Goal: Task Accomplishment & Management: Complete application form

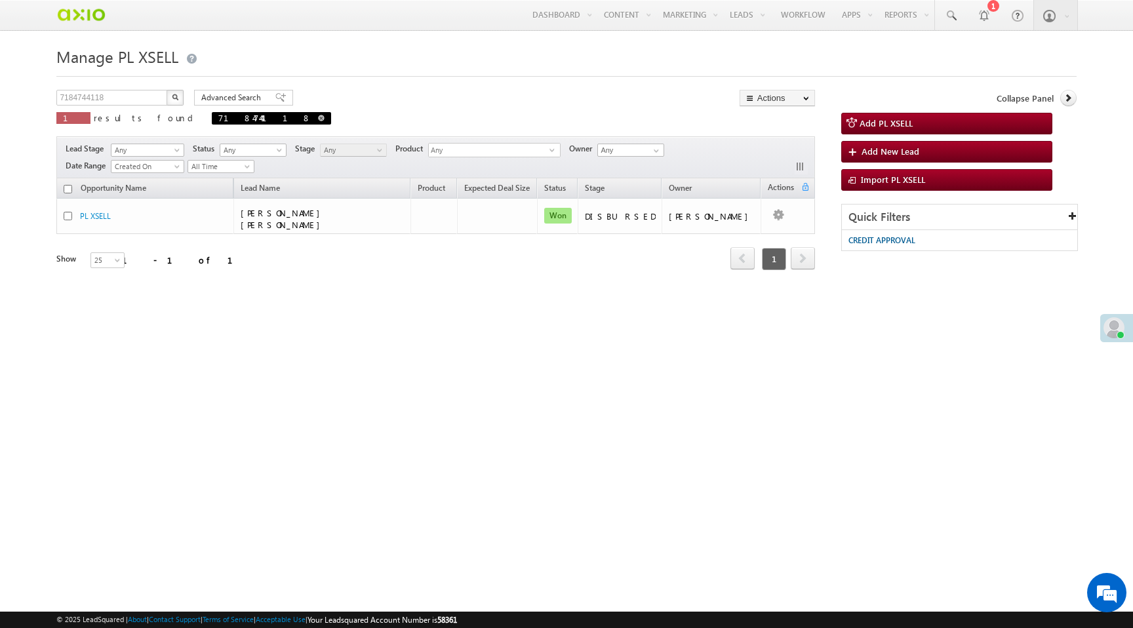
click at [318, 119] on span at bounding box center [321, 118] width 7 height 7
type input "Search PL XSELL"
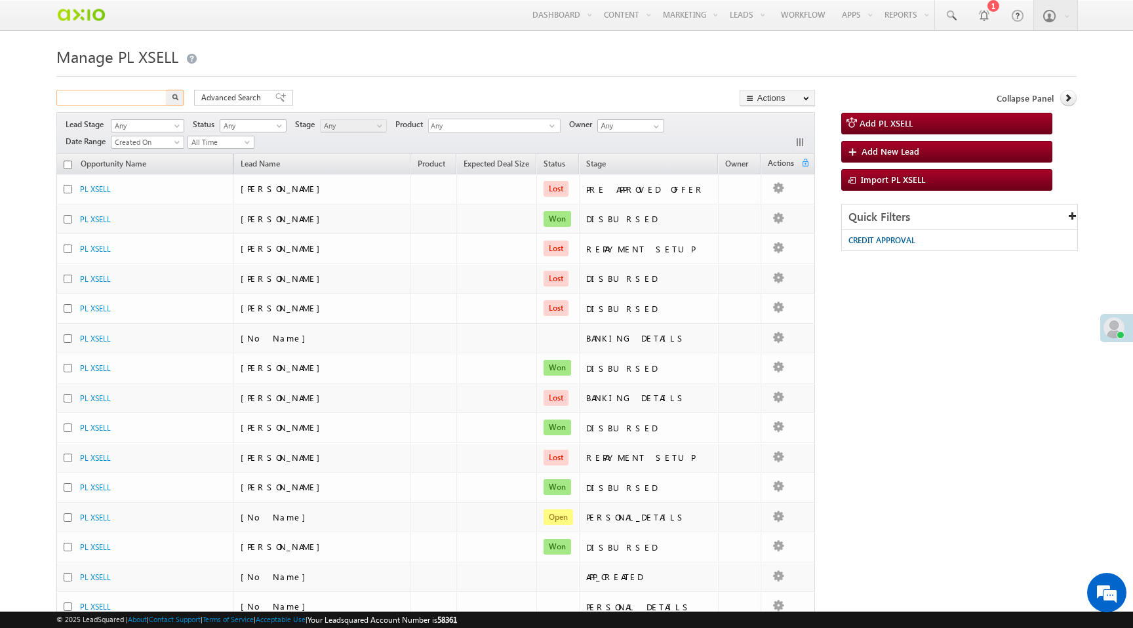
click at [112, 100] on input "text" at bounding box center [112, 98] width 112 height 16
paste input "05055e6d-09e2-4e34-bf37-7191c6bf87c4"
type input "05055e6d-09e2-4e34-bf37-7191c6bf87c4"
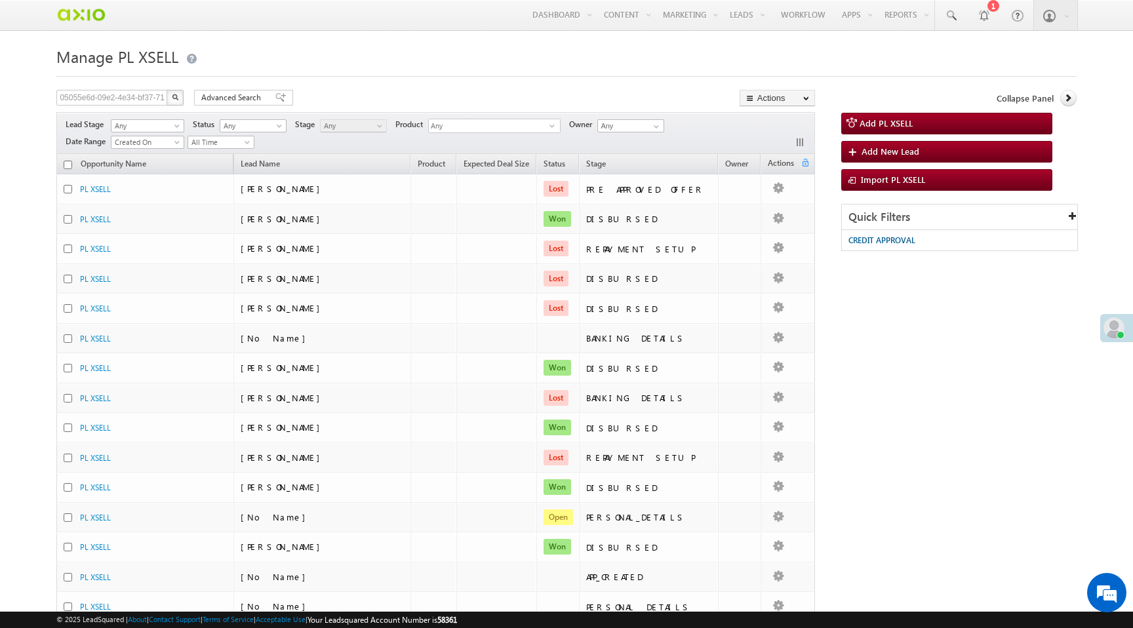
click at [178, 96] on img "button" at bounding box center [175, 97] width 7 height 7
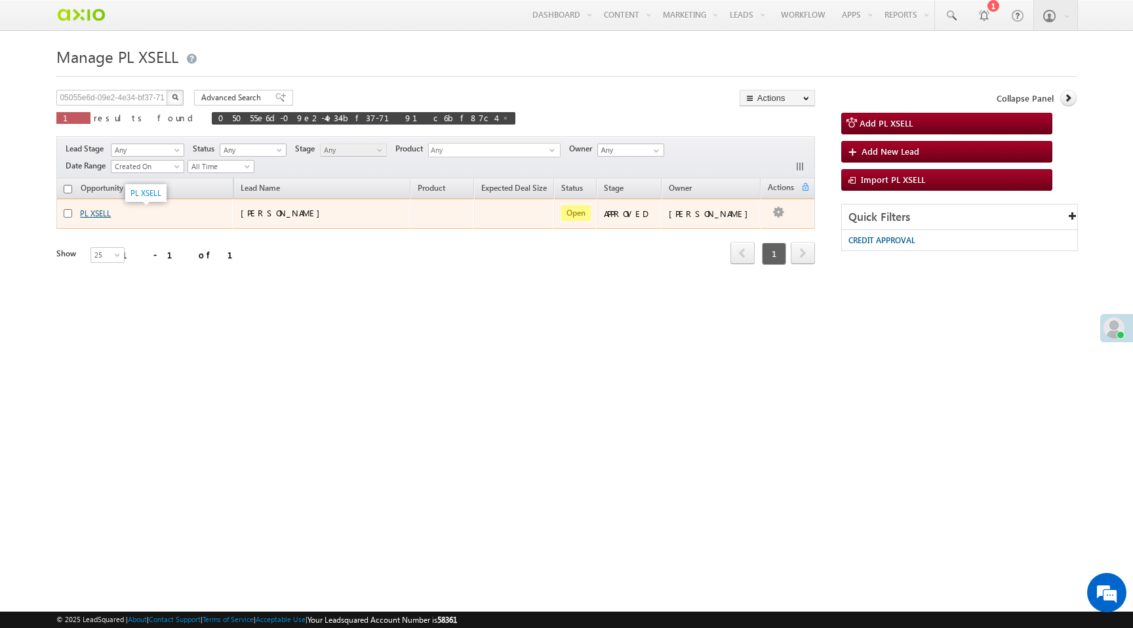
click at [106, 216] on link "PL XSELL" at bounding box center [95, 214] width 31 height 10
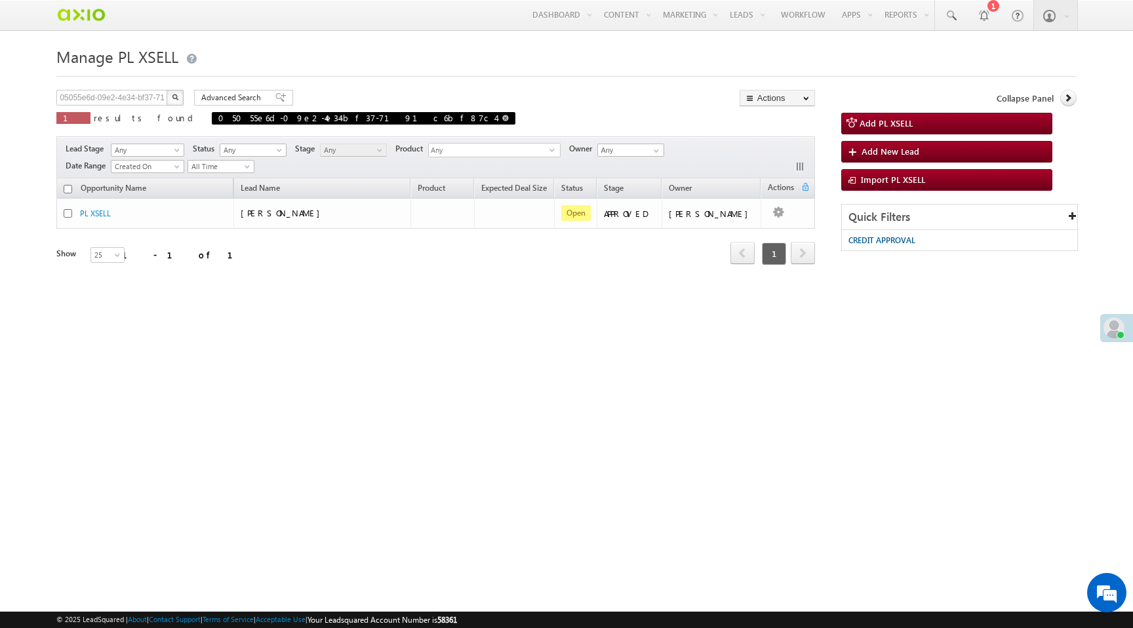
click at [502, 120] on span at bounding box center [505, 118] width 7 height 7
type input "Search PL XSELL"
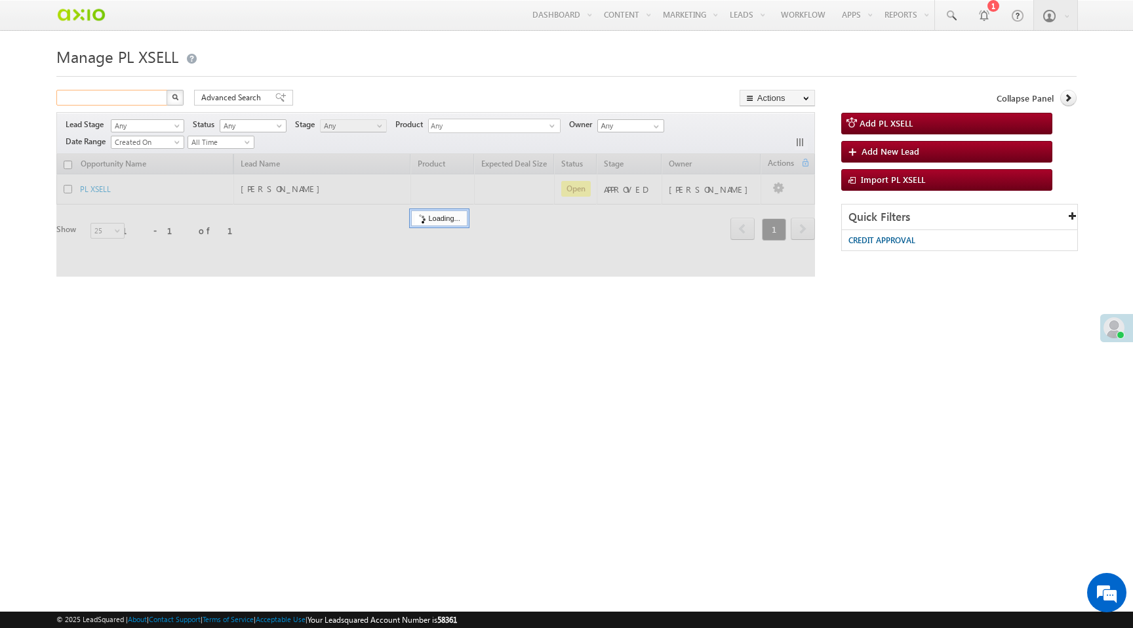
click at [129, 99] on input "text" at bounding box center [112, 98] width 112 height 16
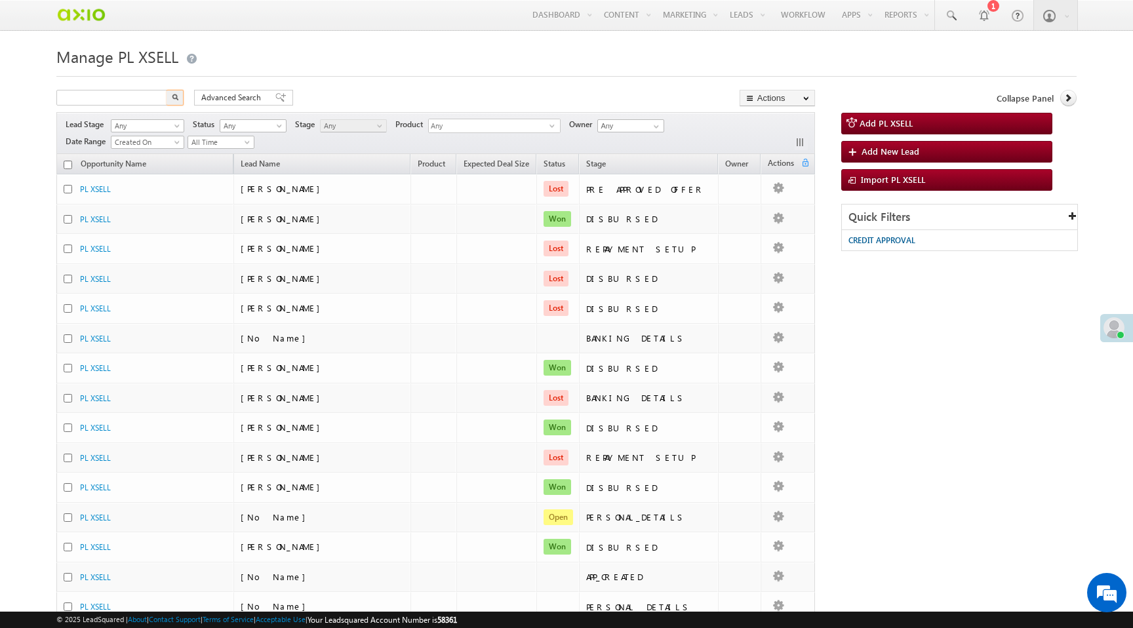
type input "Search PL XSELL"
click at [123, 100] on input "text" at bounding box center [112, 98] width 112 height 16
paste input "d3db3f85-a8cb-467c-9a0d-28012819c47e"
click at [167, 90] on button "button" at bounding box center [175, 98] width 17 height 16
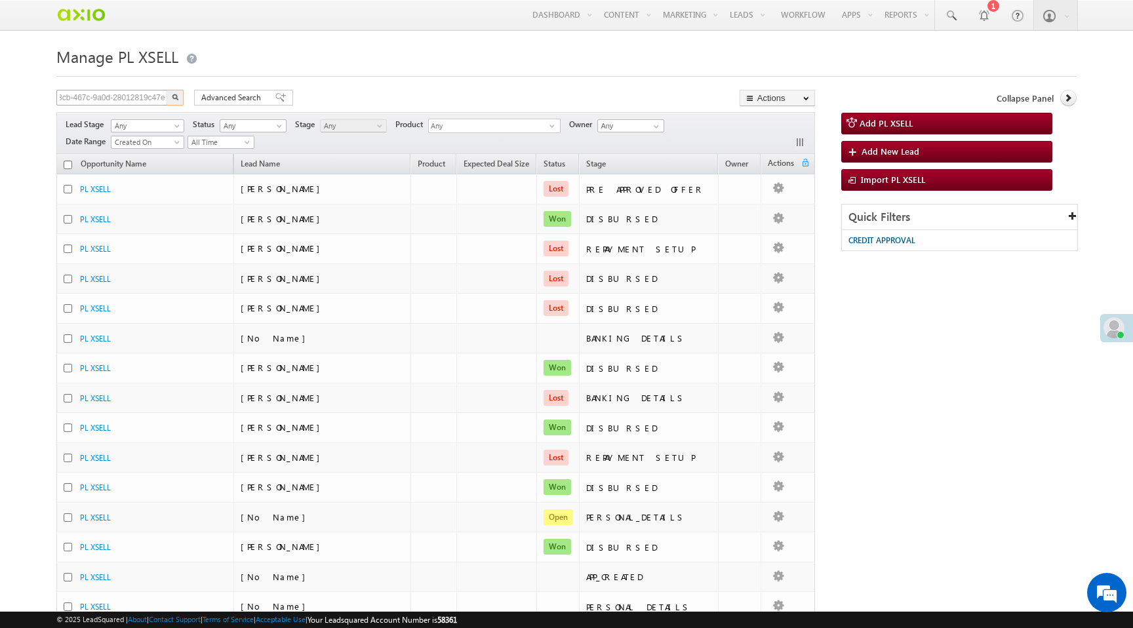
scroll to position [0, 0]
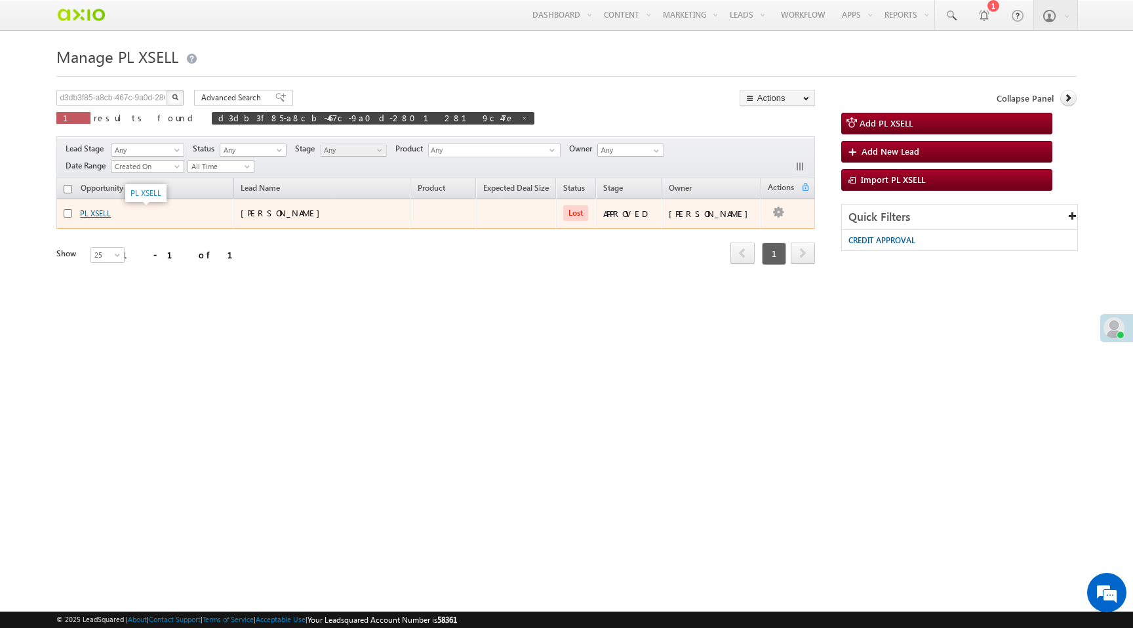
click at [105, 213] on link "PL XSELL" at bounding box center [95, 214] width 31 height 10
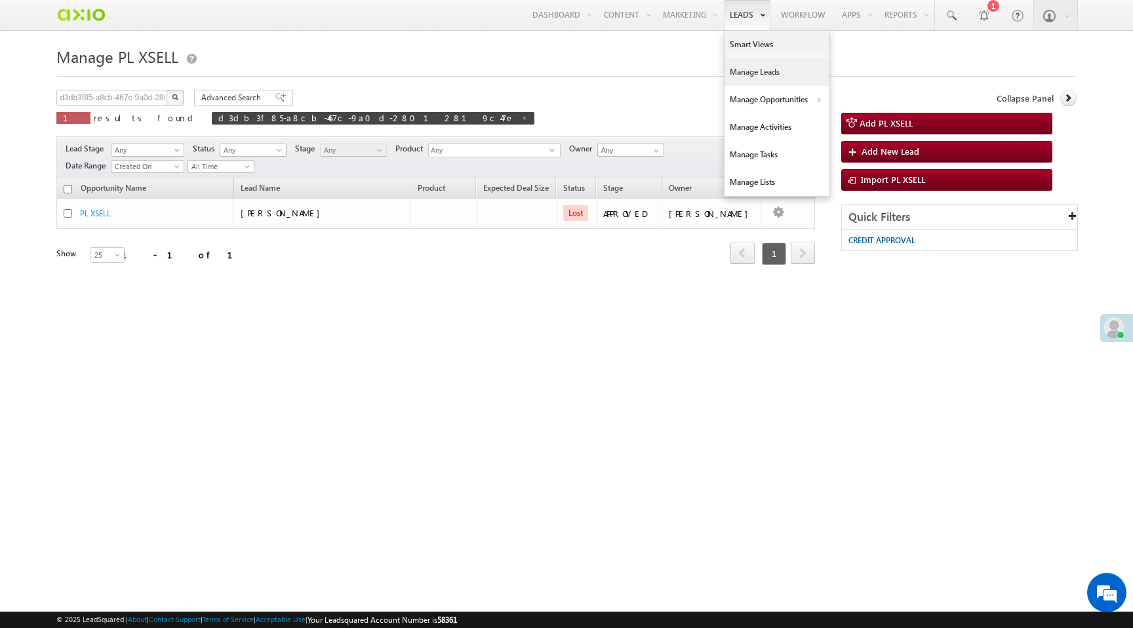
click at [740, 73] on link "Manage Leads" at bounding box center [777, 72] width 105 height 28
click at [179, 101] on button "button" at bounding box center [175, 98] width 17 height 16
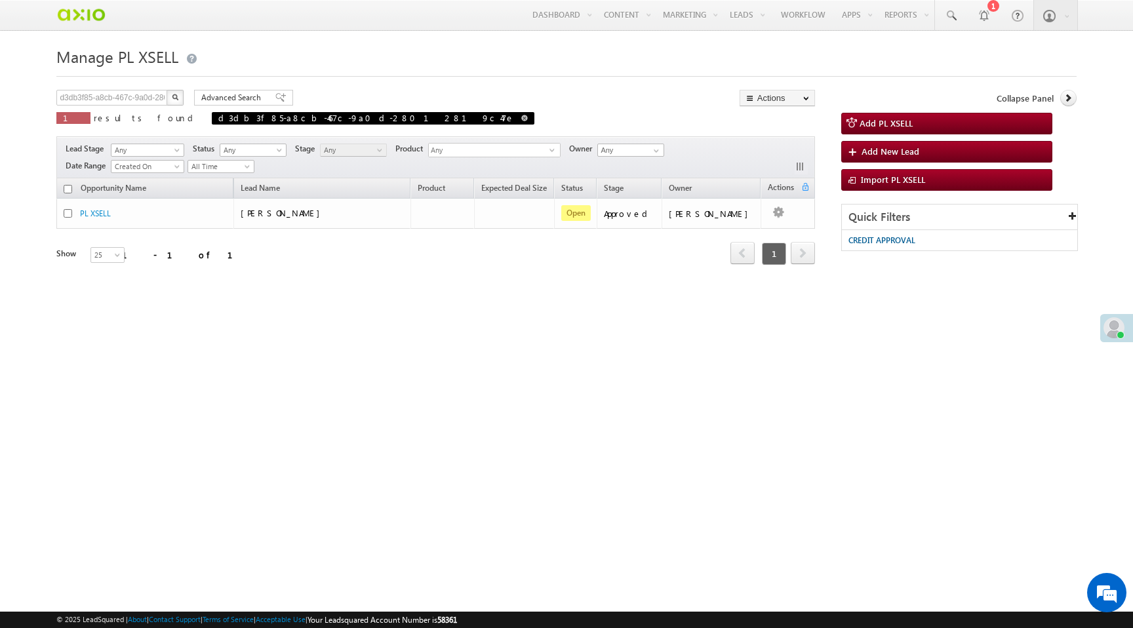
click at [521, 117] on span at bounding box center [524, 118] width 7 height 7
type input "Search PL XSELL"
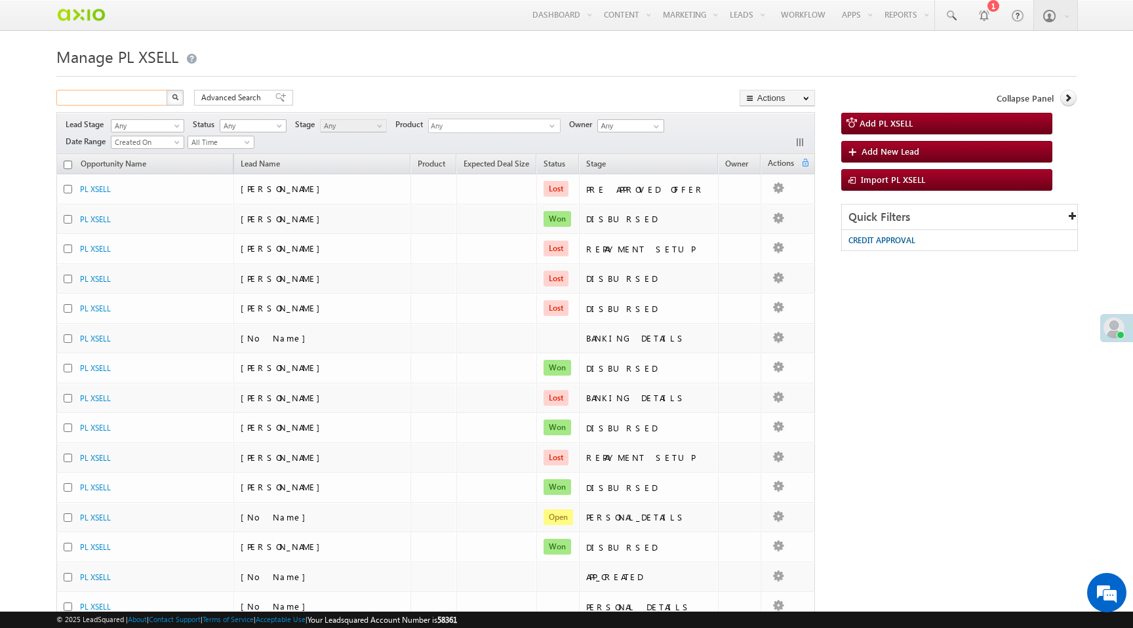
click at [75, 100] on input "text" at bounding box center [112, 98] width 112 height 16
paste input "4a6d86e0-20aa-498a-a8d2-1938b7c9c11b"
type input "4a6d86e0-20aa-498a-a8d2-1938b7c9c11b"
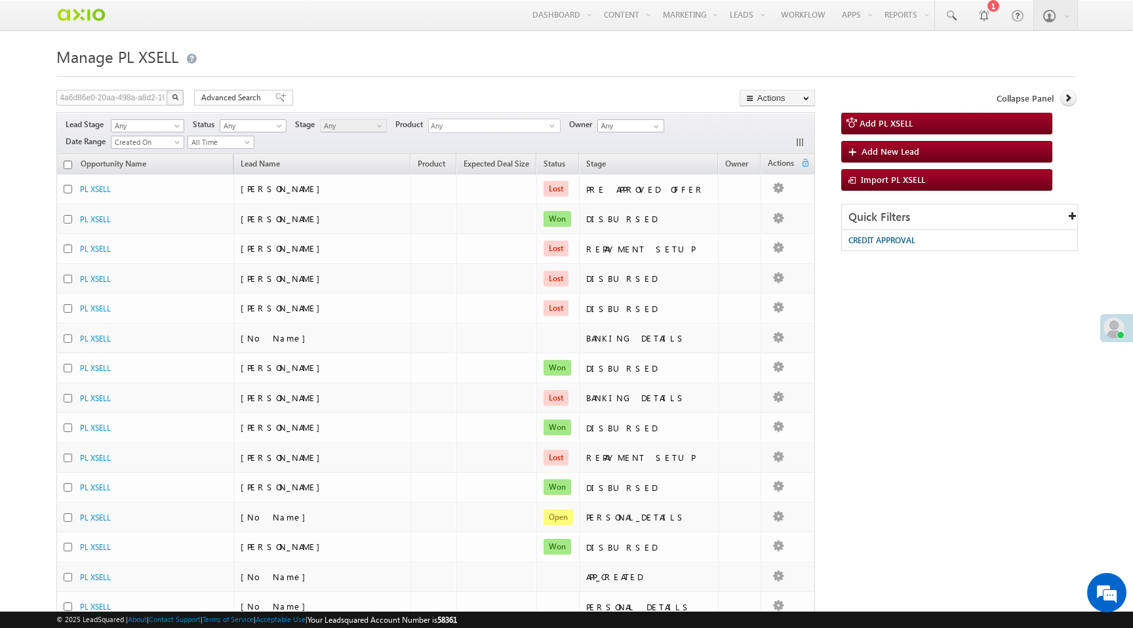
click at [175, 100] on img "button" at bounding box center [175, 97] width 7 height 7
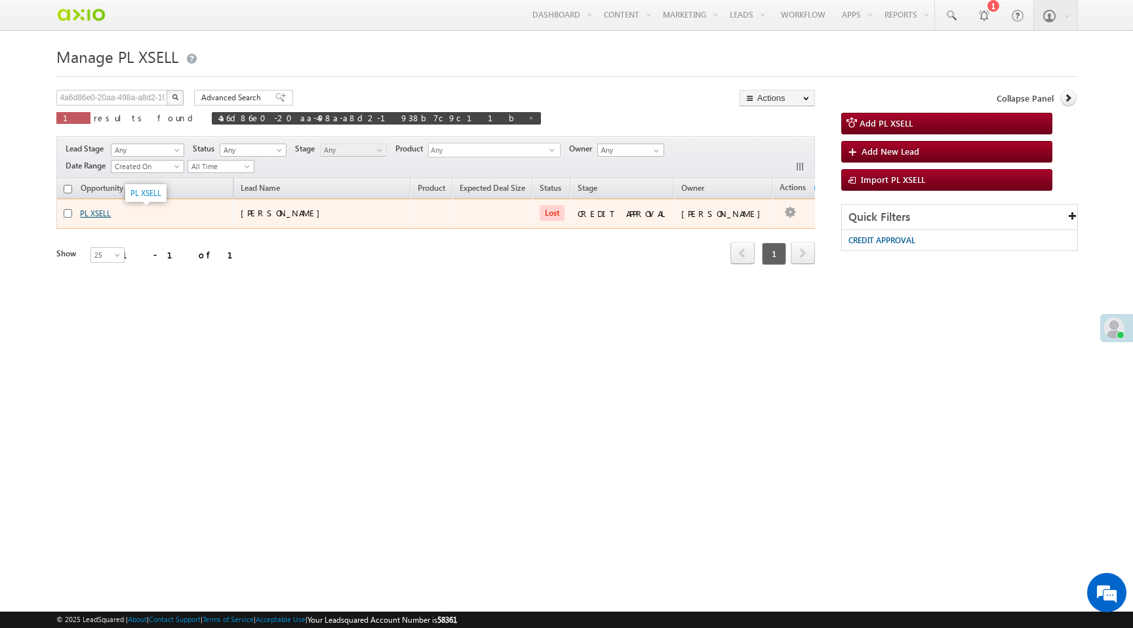
click at [100, 215] on link "PL XSELL" at bounding box center [95, 214] width 31 height 10
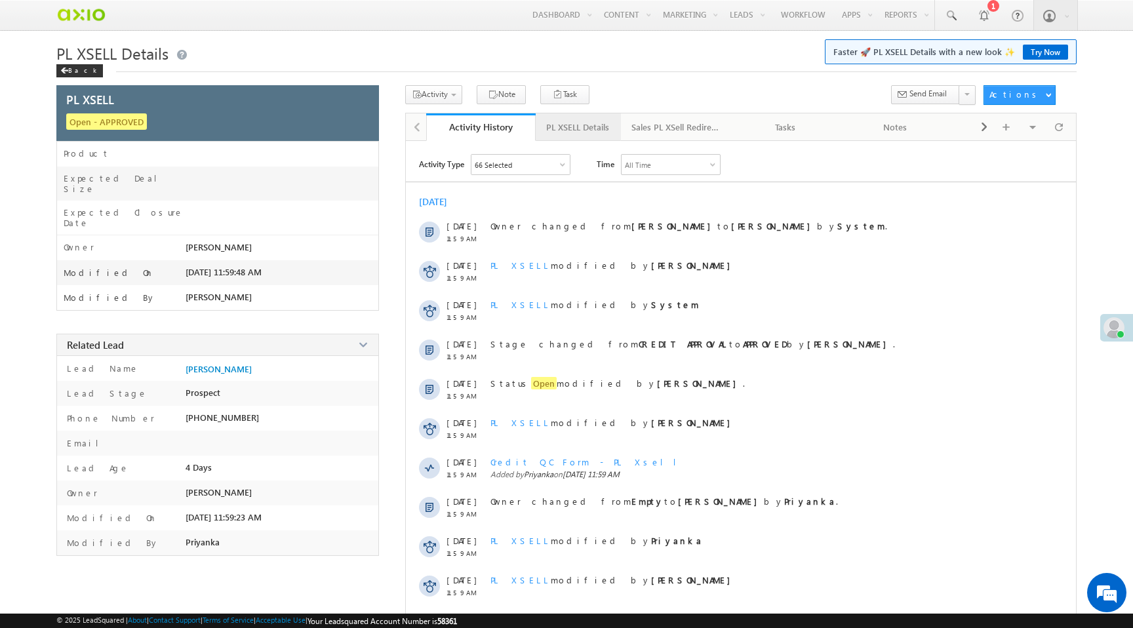
click at [583, 129] on div "PL XSELL Details" at bounding box center [577, 127] width 63 height 16
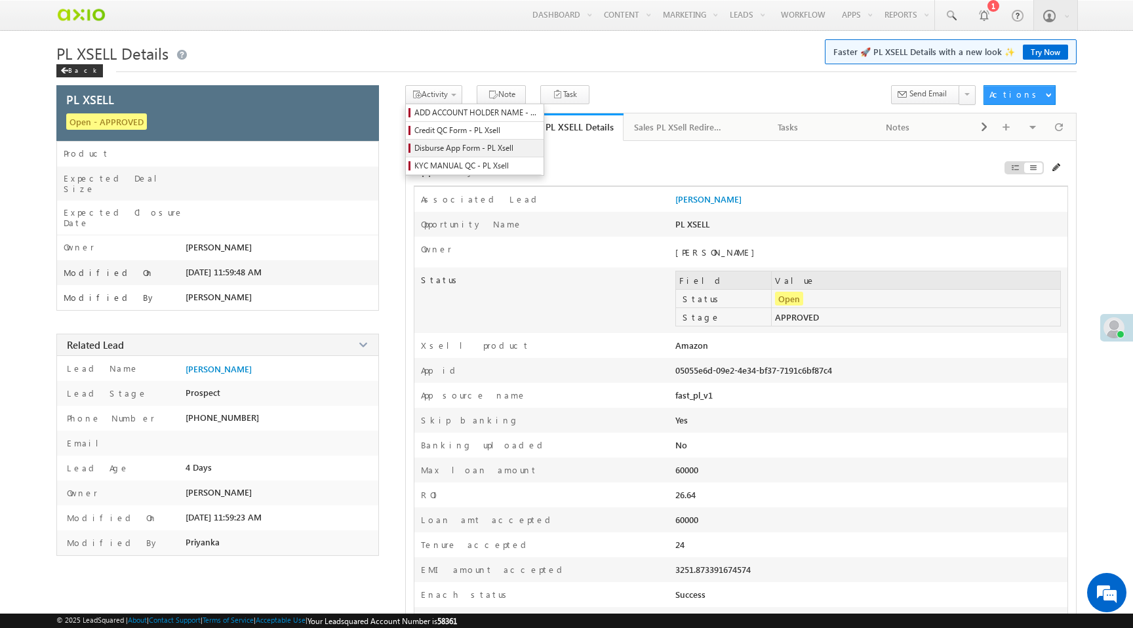
click at [455, 150] on span "Disburse App Form - PL Xsell" at bounding box center [477, 148] width 125 height 12
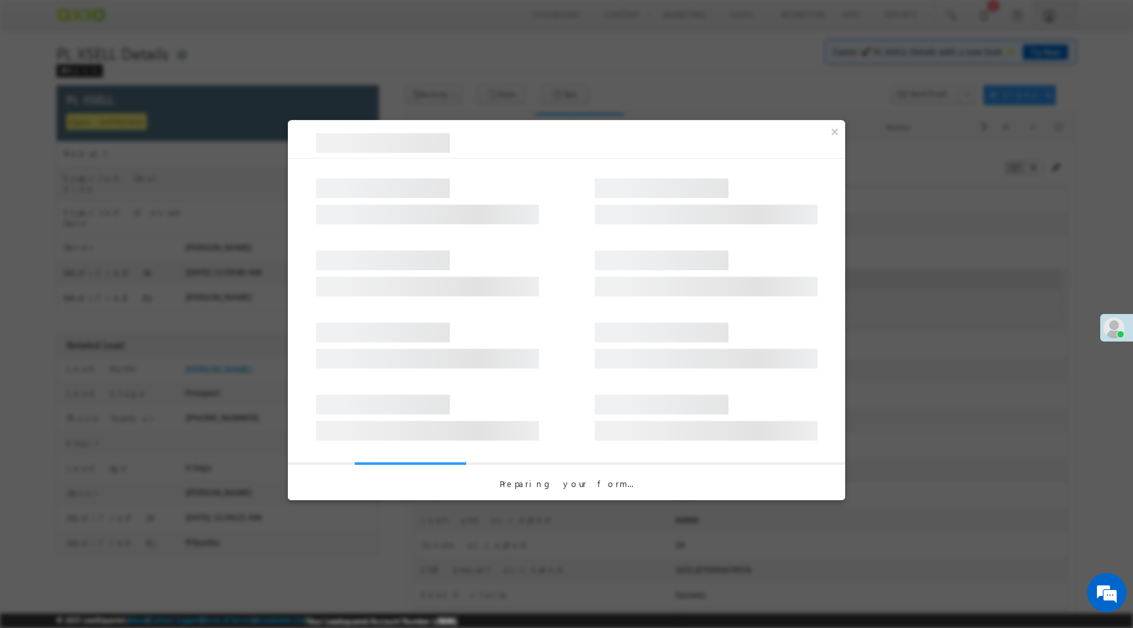
select select "PL XSell Disbursement Initiated"
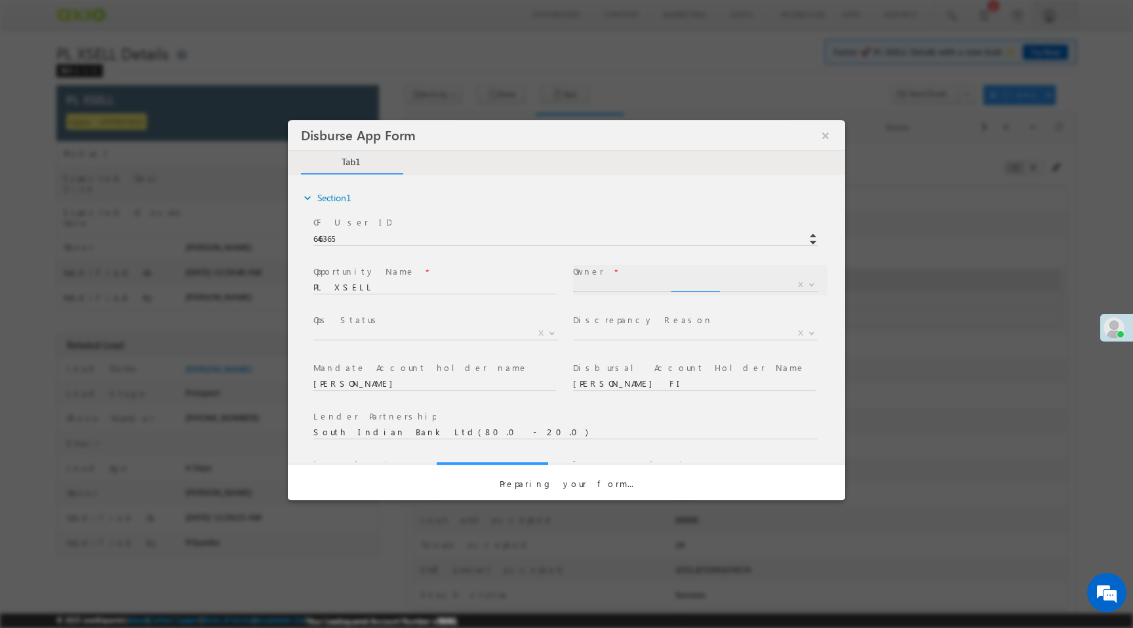
select select "a9bb649e-8900-11ee-aeac-0643ecf67fe6"
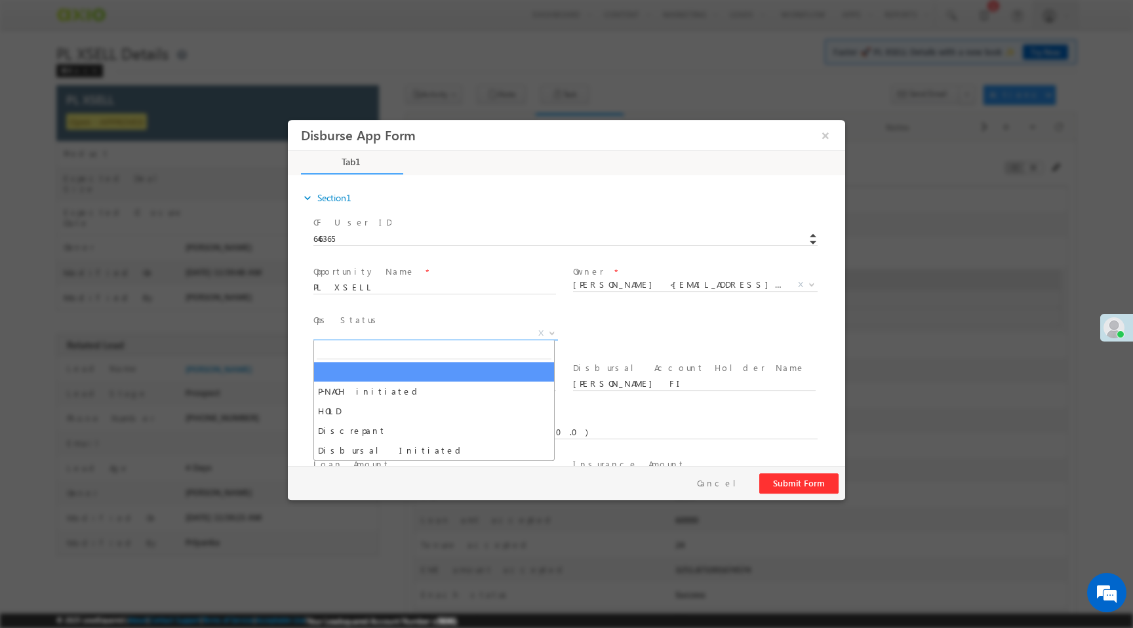
click at [481, 331] on span "X" at bounding box center [436, 333] width 245 height 13
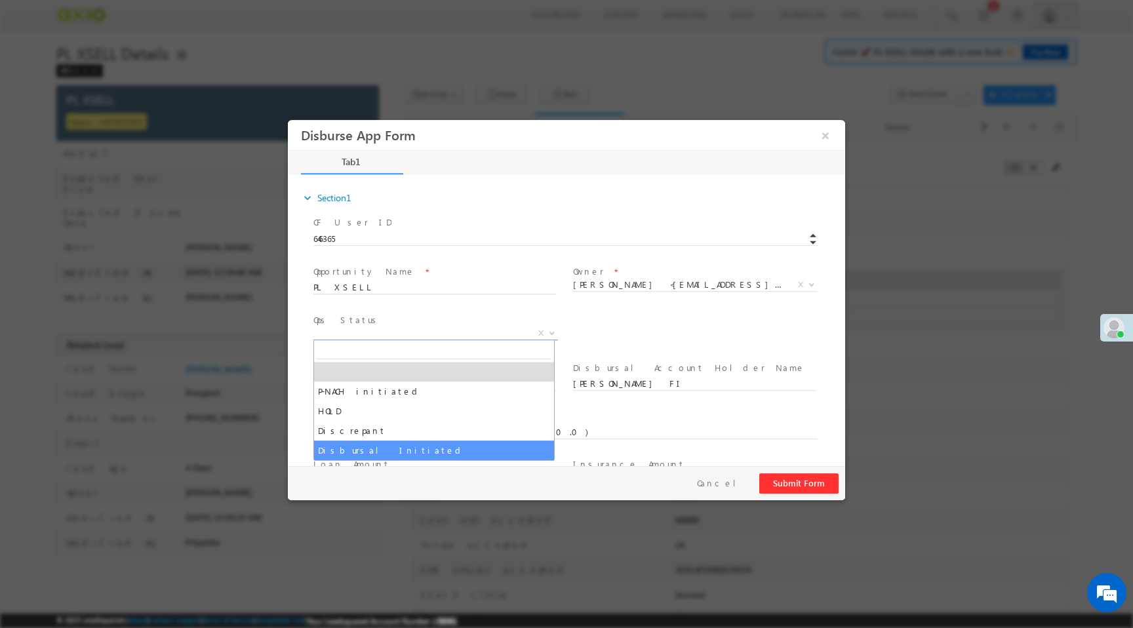
select select "Disbursal Initiated"
select select "NA"
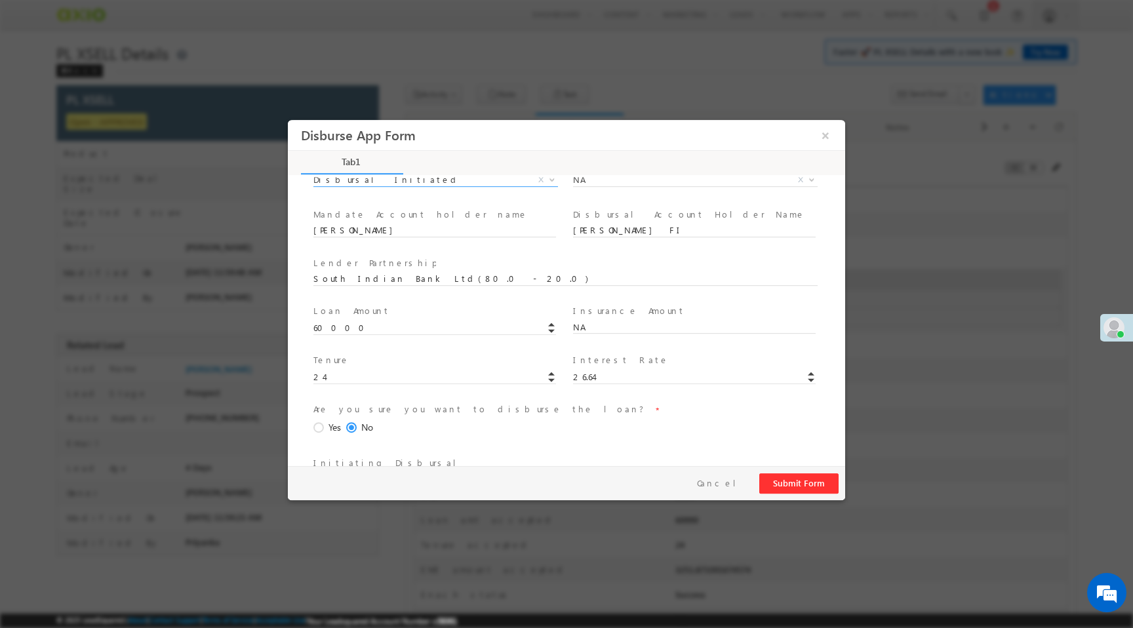
scroll to position [193, 0]
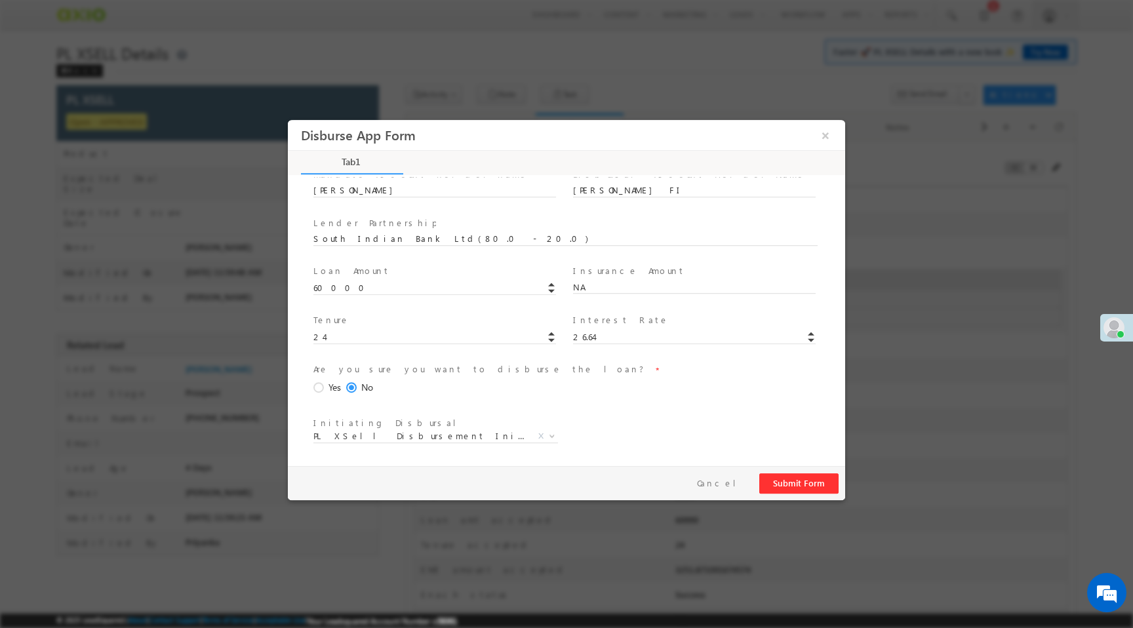
click at [317, 386] on span at bounding box center [321, 388] width 14 height 12
click at [288, 120] on input "Yes" at bounding box center [288, 120] width 0 height 0
click at [780, 484] on button "Submit Form" at bounding box center [799, 484] width 79 height 20
click at [822, 134] on button "×" at bounding box center [826, 135] width 22 height 24
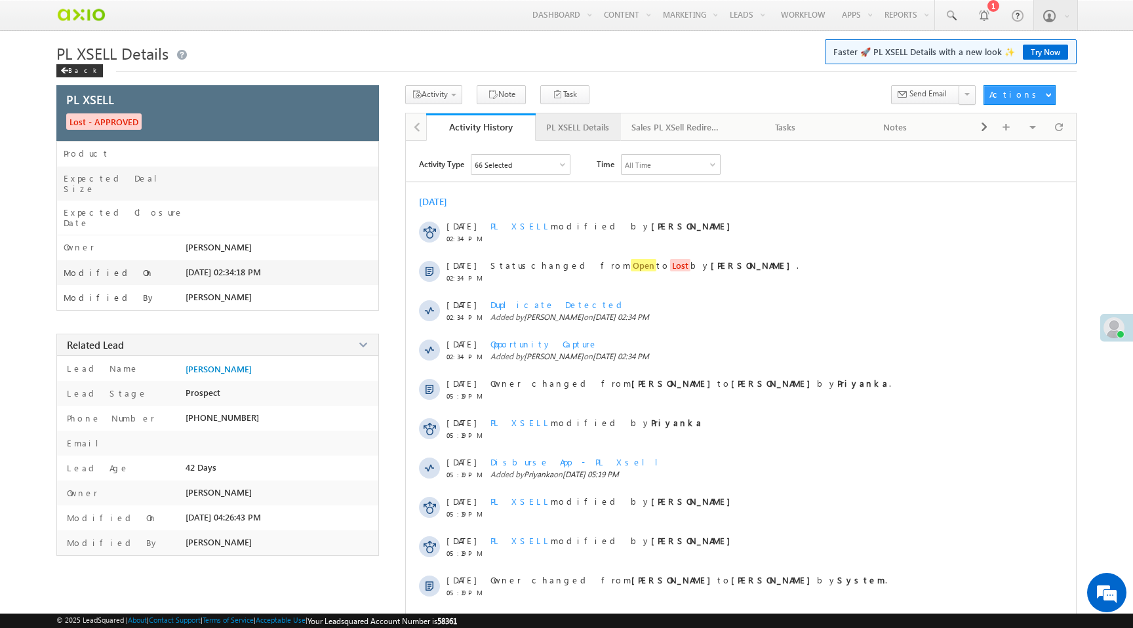
click at [580, 134] on div "PL XSELL Details" at bounding box center [577, 127] width 63 height 16
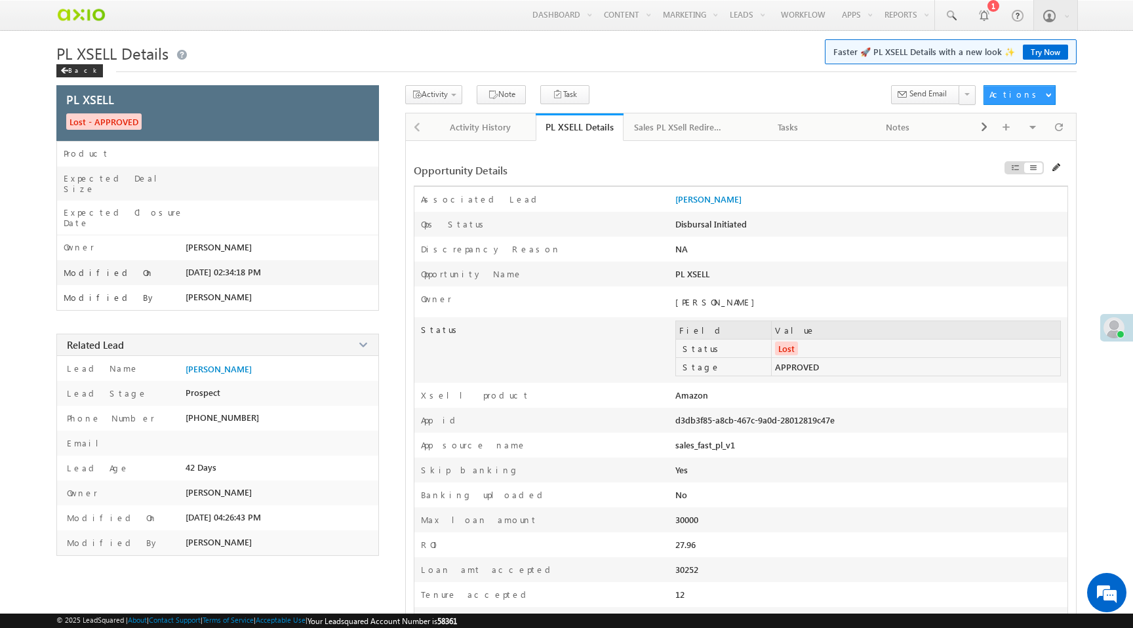
click at [1053, 170] on span at bounding box center [1057, 167] width 9 height 9
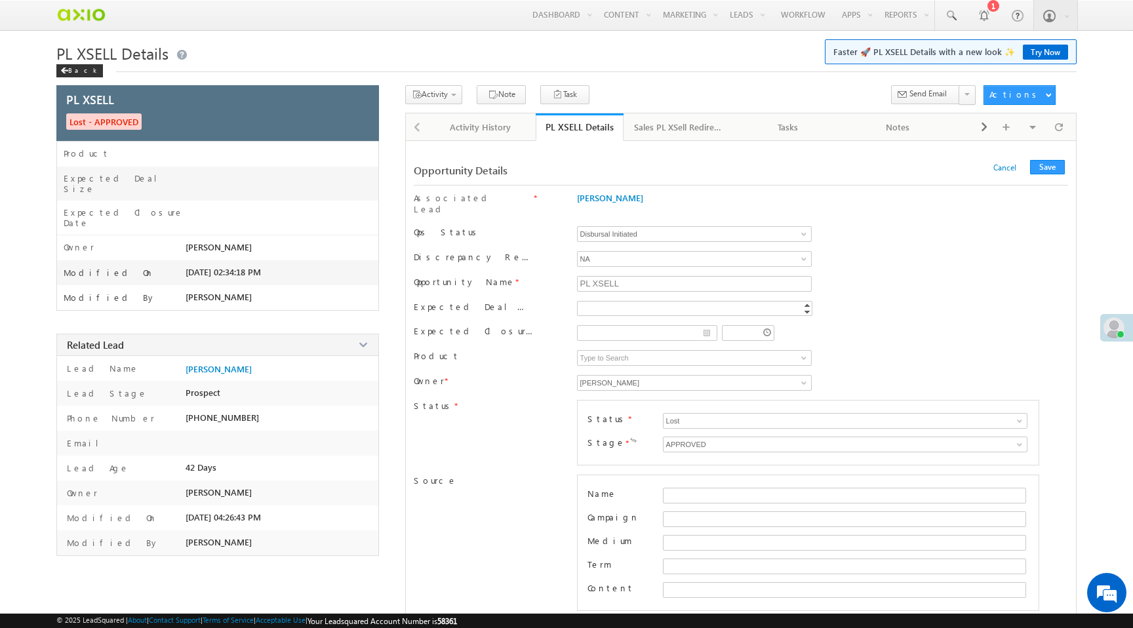
type input "2918.91"
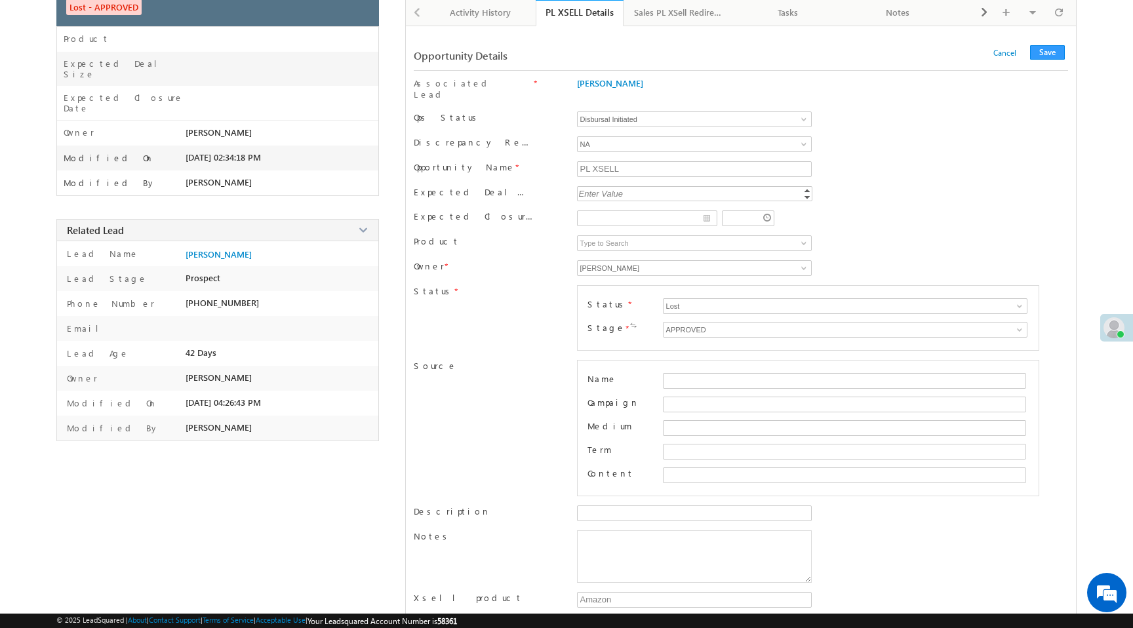
scroll to position [117, 0]
click at [683, 297] on input "Lost" at bounding box center [845, 304] width 365 height 16
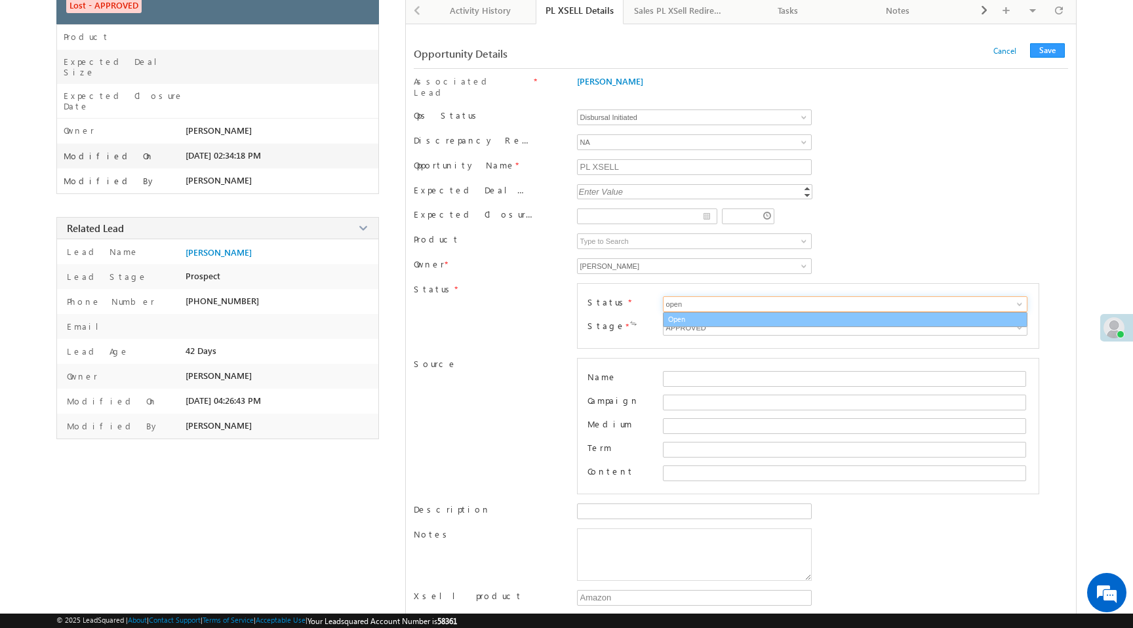
click at [681, 312] on link "Open" at bounding box center [845, 319] width 365 height 15
type input "Open"
click at [1018, 323] on span at bounding box center [1020, 328] width 10 height 10
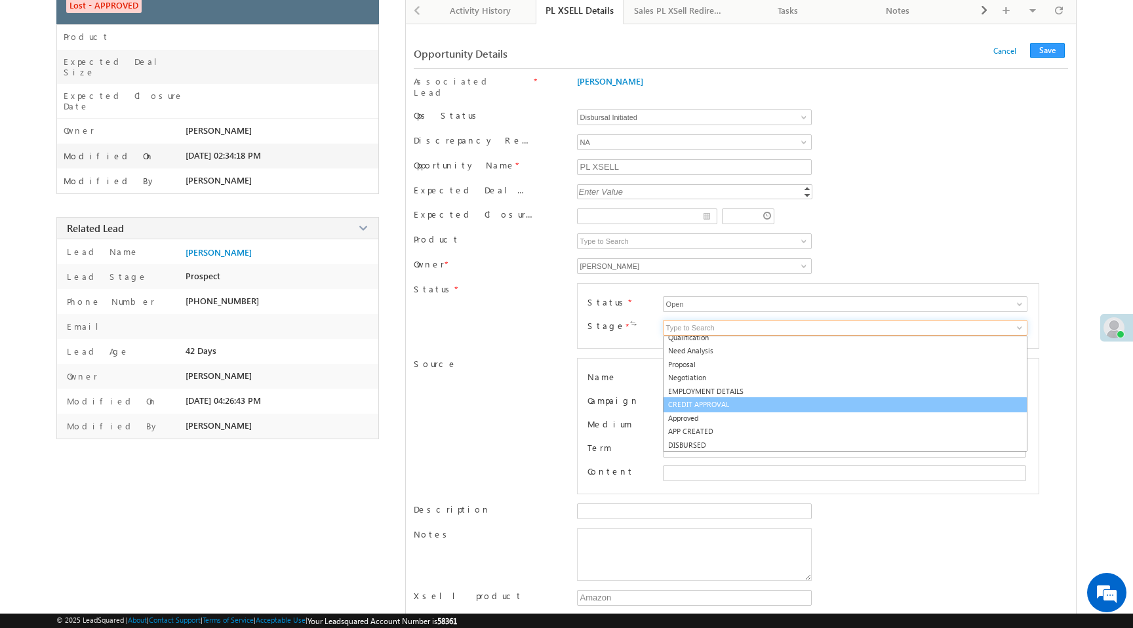
scroll to position [35, 0]
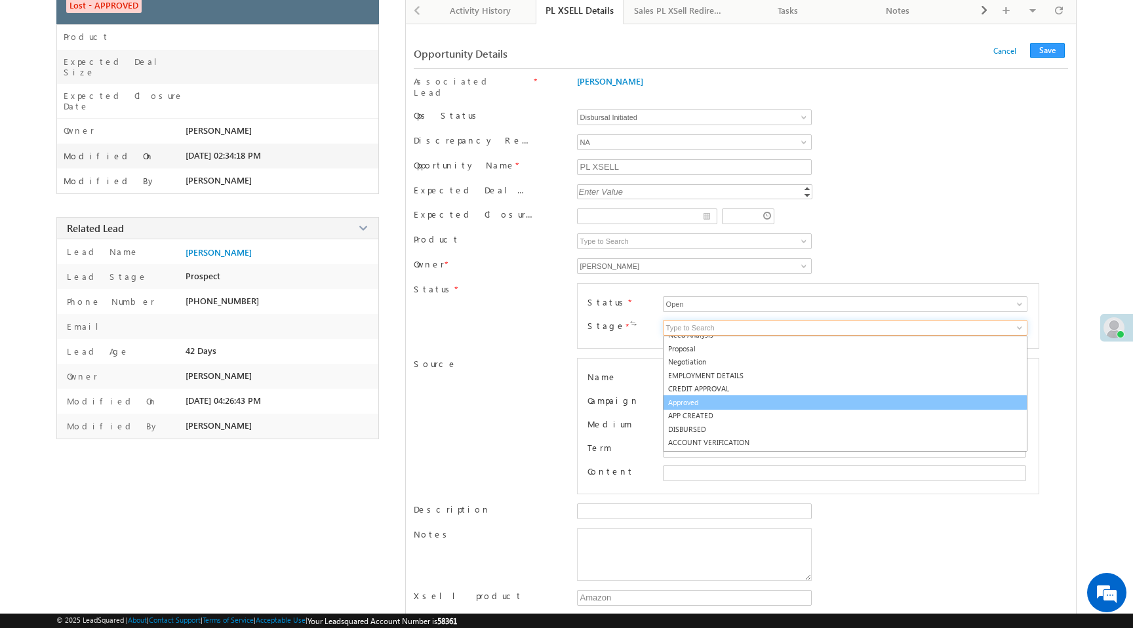
click at [794, 396] on link "Approved" at bounding box center [845, 403] width 365 height 15
type input "Approved"
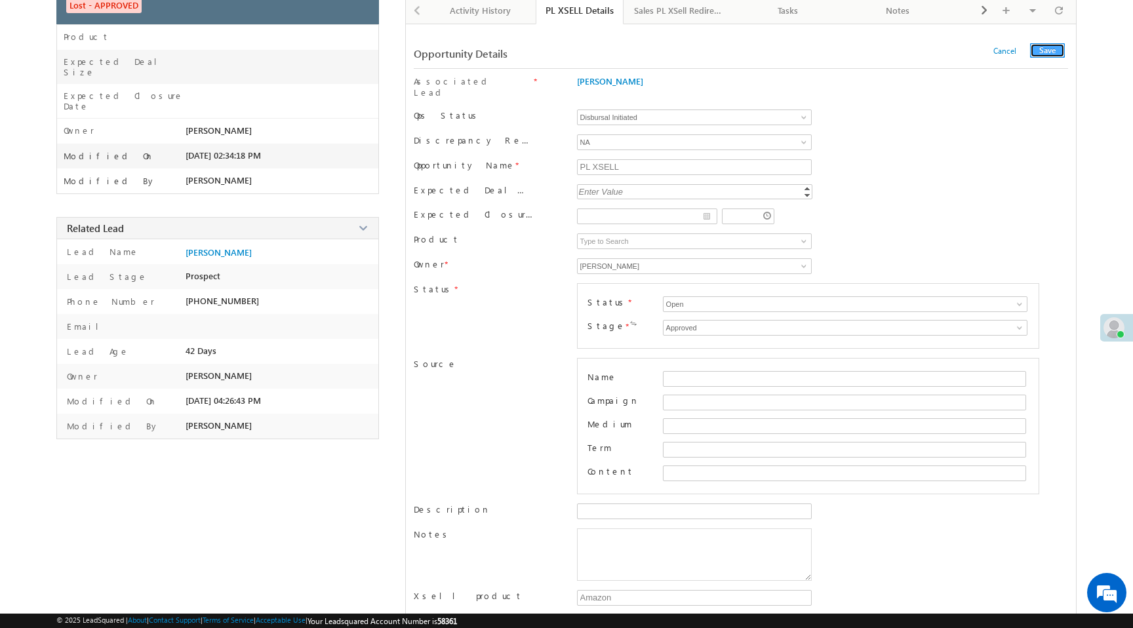
click at [1049, 54] on button "Save" at bounding box center [1047, 50] width 35 height 14
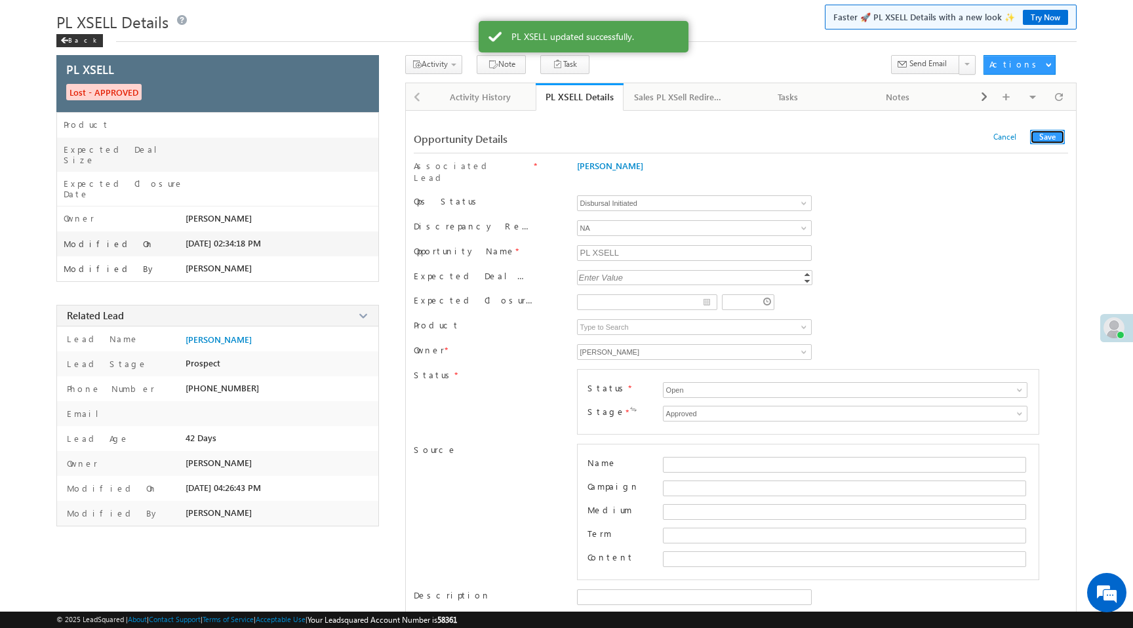
scroll to position [0, 0]
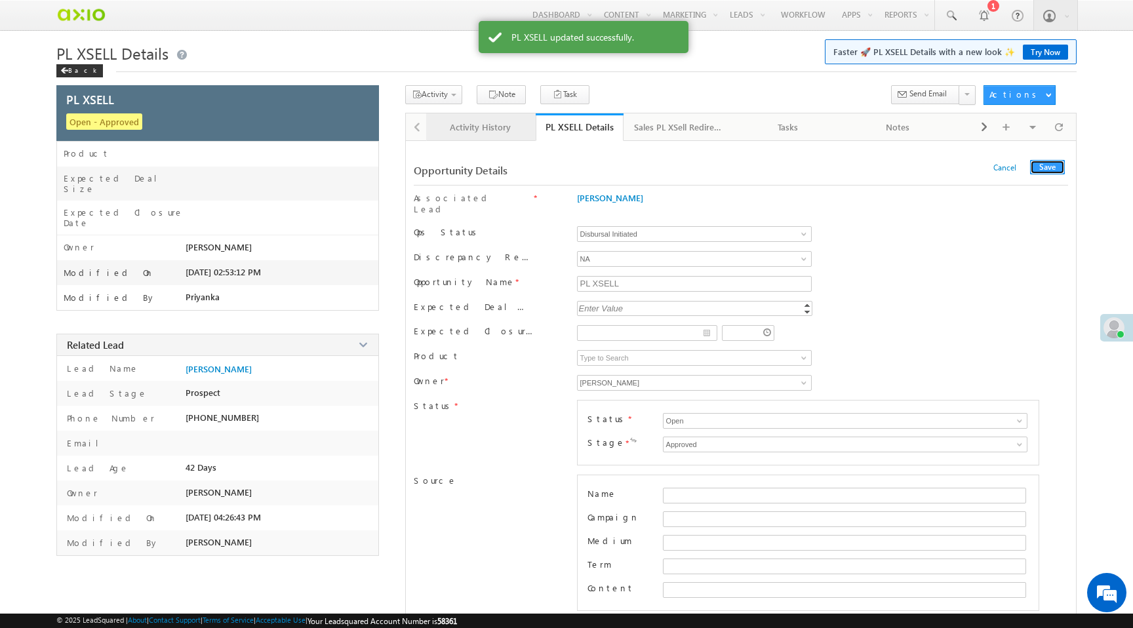
click at [465, 129] on div "Activity History" at bounding box center [481, 127] width 88 height 16
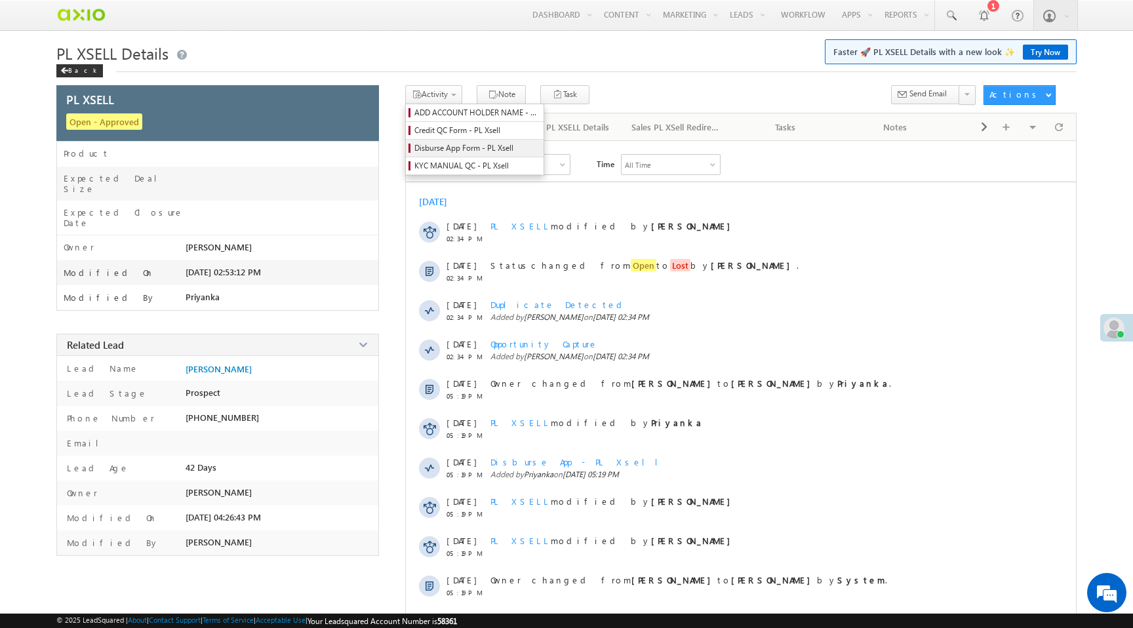
click at [445, 152] on span "Disburse App Form - PL Xsell" at bounding box center [477, 148] width 125 height 12
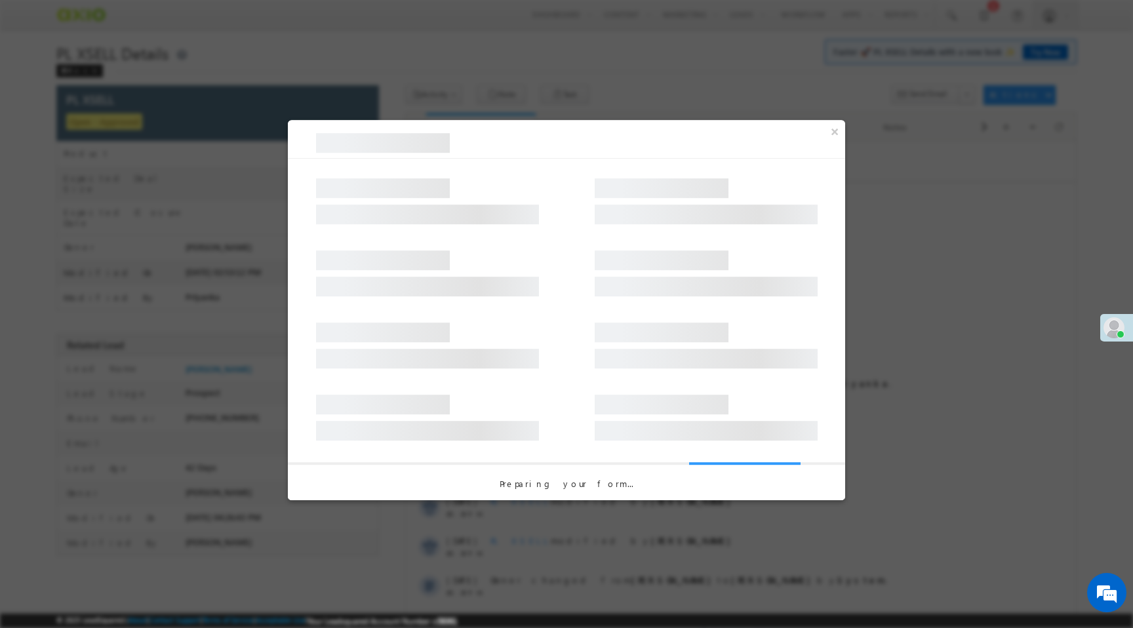
select select "Disbursal Initiated"
select select "NA"
select select "PL XSell Disbursement Initiated"
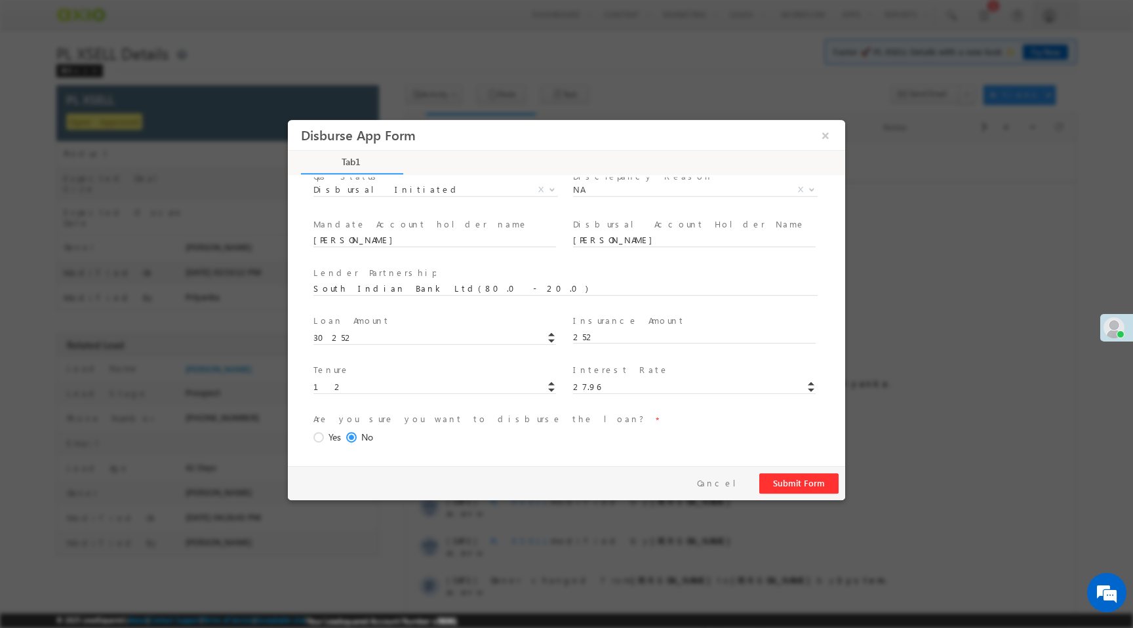
scroll to position [193, 0]
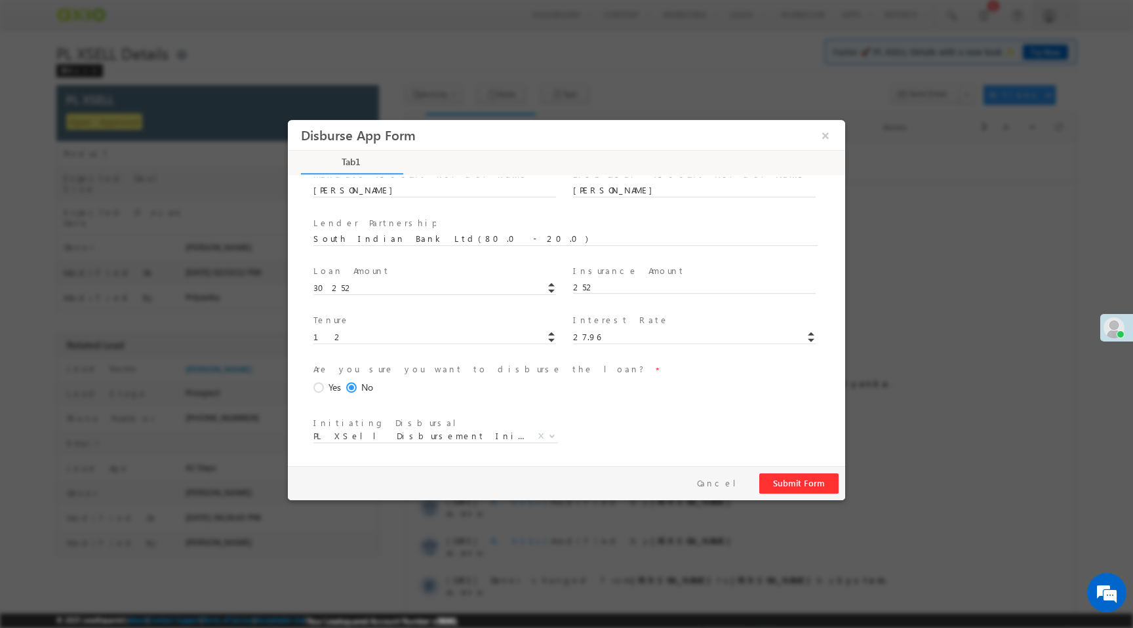
click at [332, 386] on span "Yes" at bounding box center [335, 388] width 12 height 14
click at [288, 120] on input "Yes" at bounding box center [288, 120] width 0 height 0
click at [790, 486] on button "Submit Form" at bounding box center [799, 484] width 79 height 20
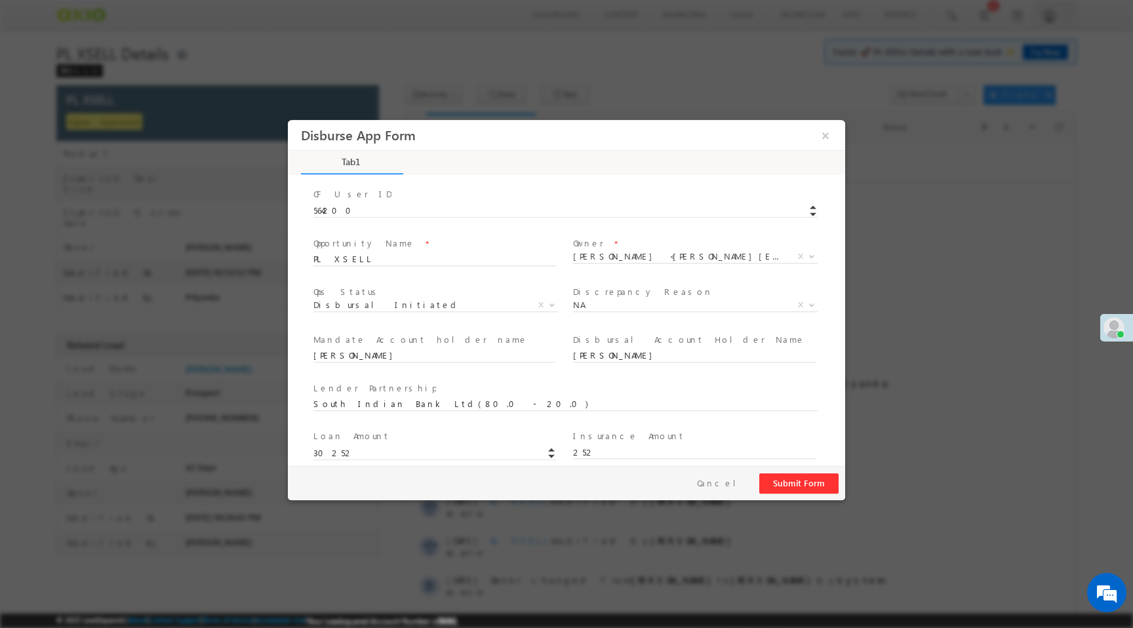
scroll to position [0, 0]
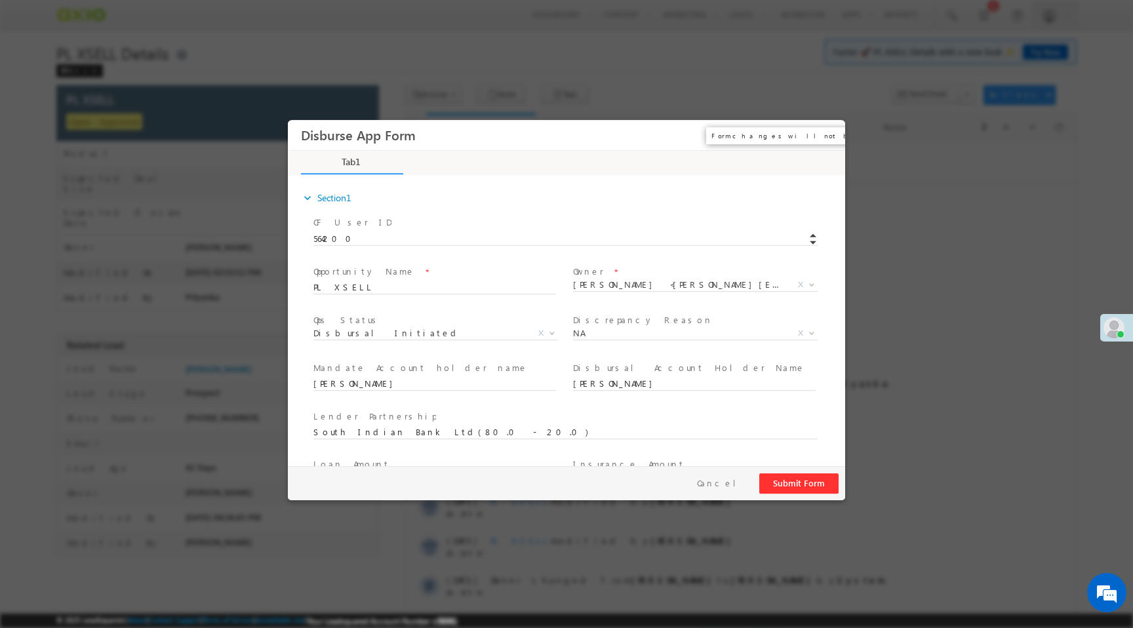
click at [825, 135] on button "×" at bounding box center [826, 135] width 22 height 24
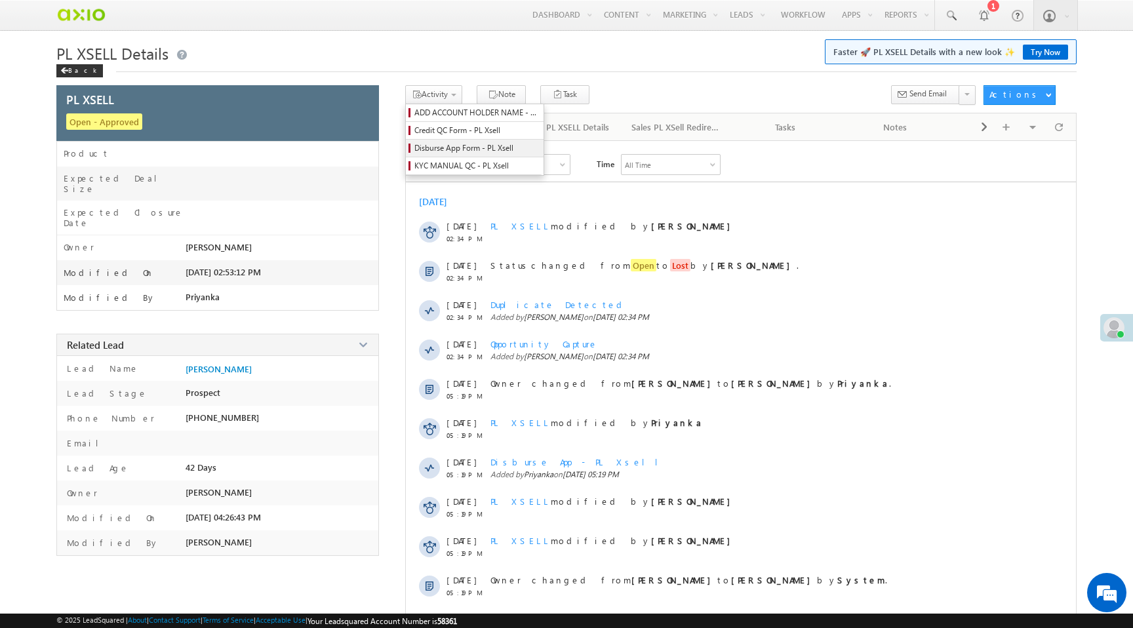
click at [451, 151] on span "Disburse App Form - PL Xsell" at bounding box center [477, 148] width 125 height 12
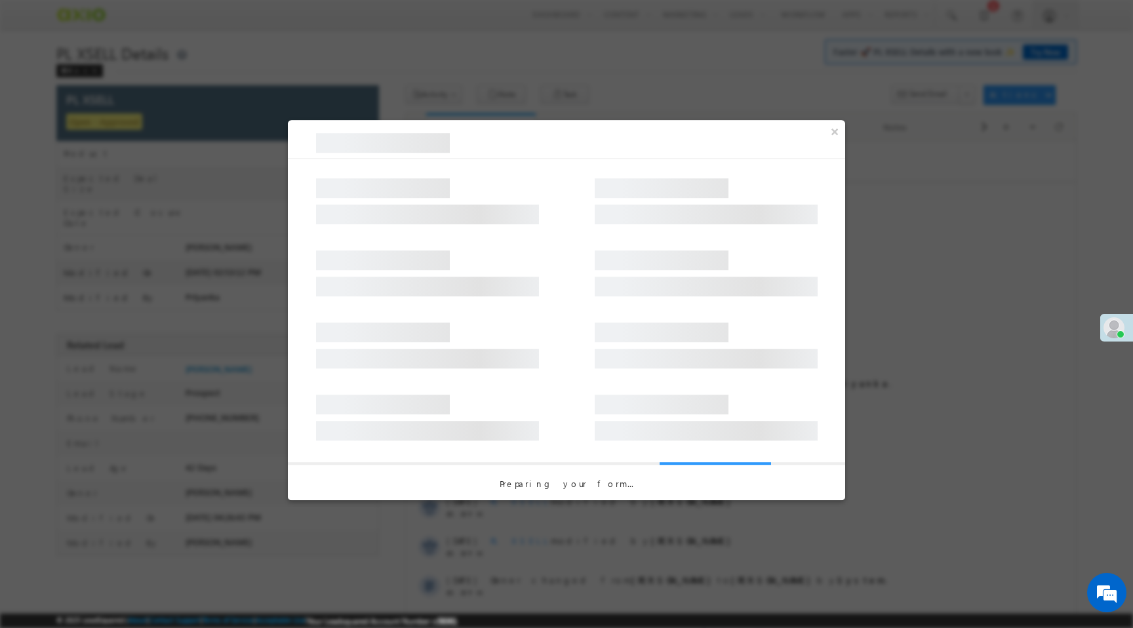
select select "Disbursal Initiated"
select select "NA"
select select "PL XSell Disbursement Initiated"
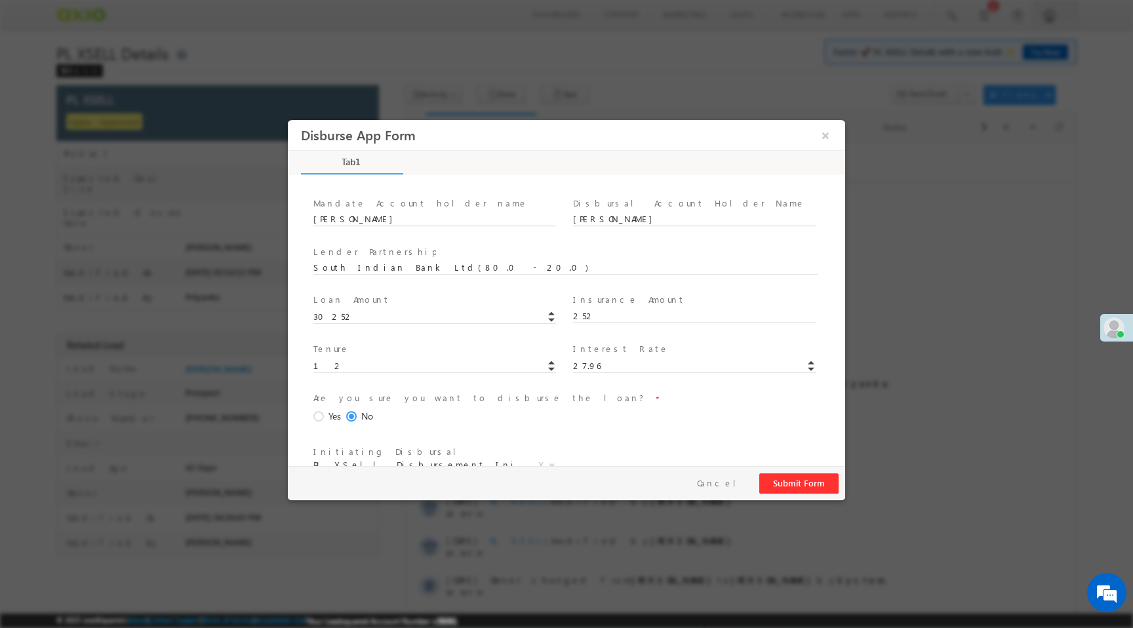
scroll to position [165, 0]
click at [321, 418] on span at bounding box center [321, 417] width 14 height 12
click at [288, 120] on input "Yes" at bounding box center [288, 120] width 0 height 0
click at [796, 483] on button "Submit Form" at bounding box center [799, 484] width 79 height 20
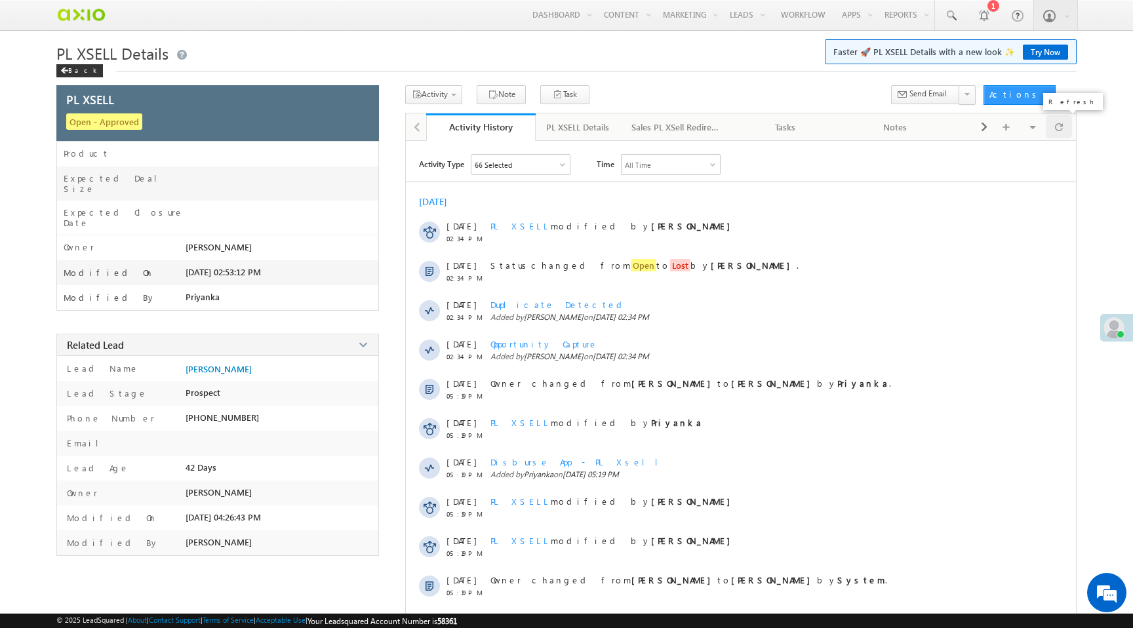
click at [1061, 132] on span at bounding box center [1059, 126] width 8 height 23
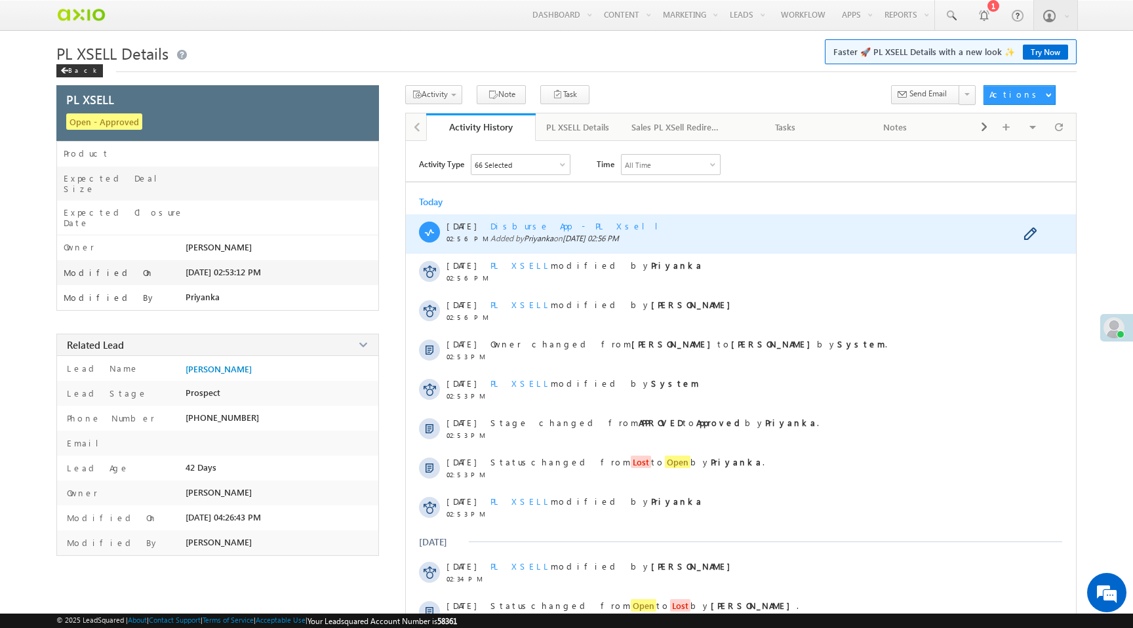
click at [561, 230] on span "Disburse App - PL Xsell" at bounding box center [580, 225] width 178 height 11
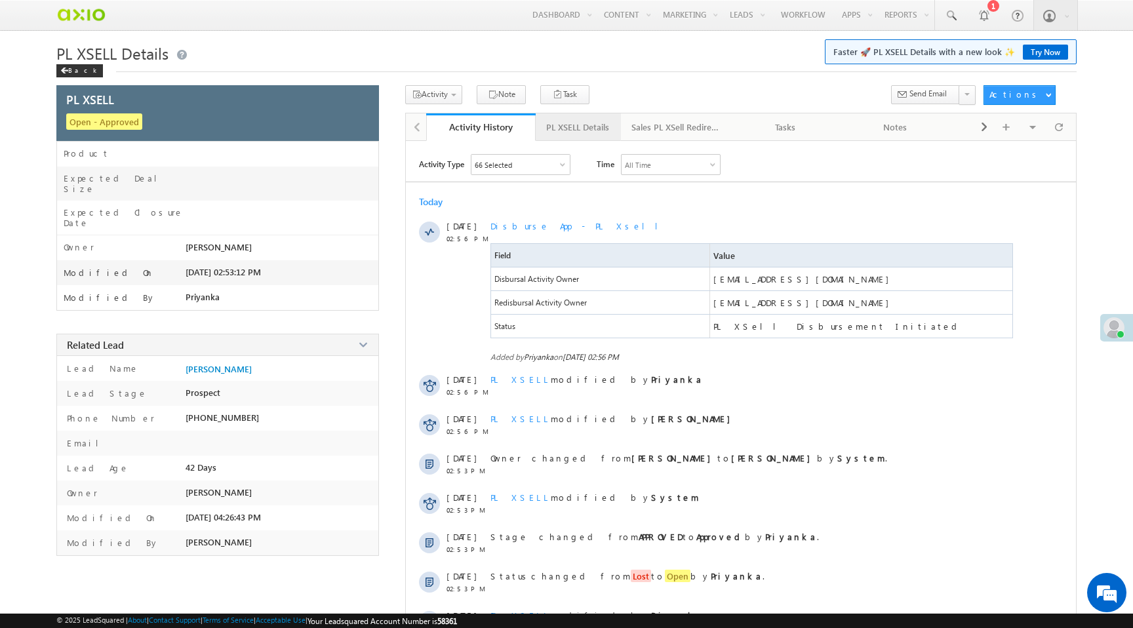
click at [586, 125] on div "PL XSELL Details" at bounding box center [577, 127] width 63 height 16
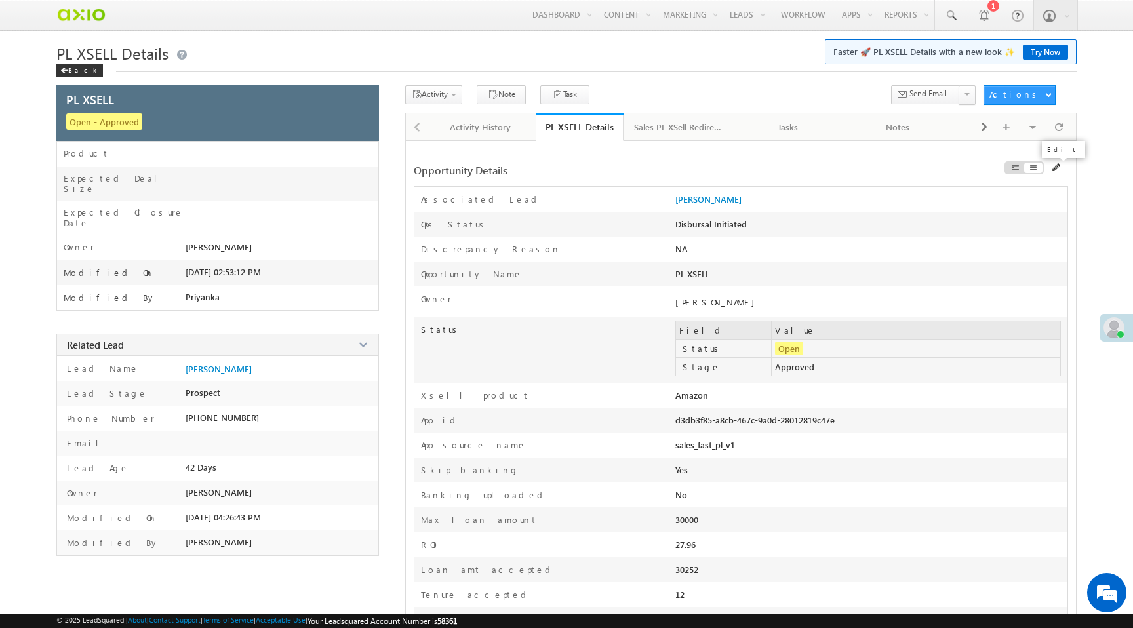
click at [1057, 166] on span at bounding box center [1057, 167] width 9 height 9
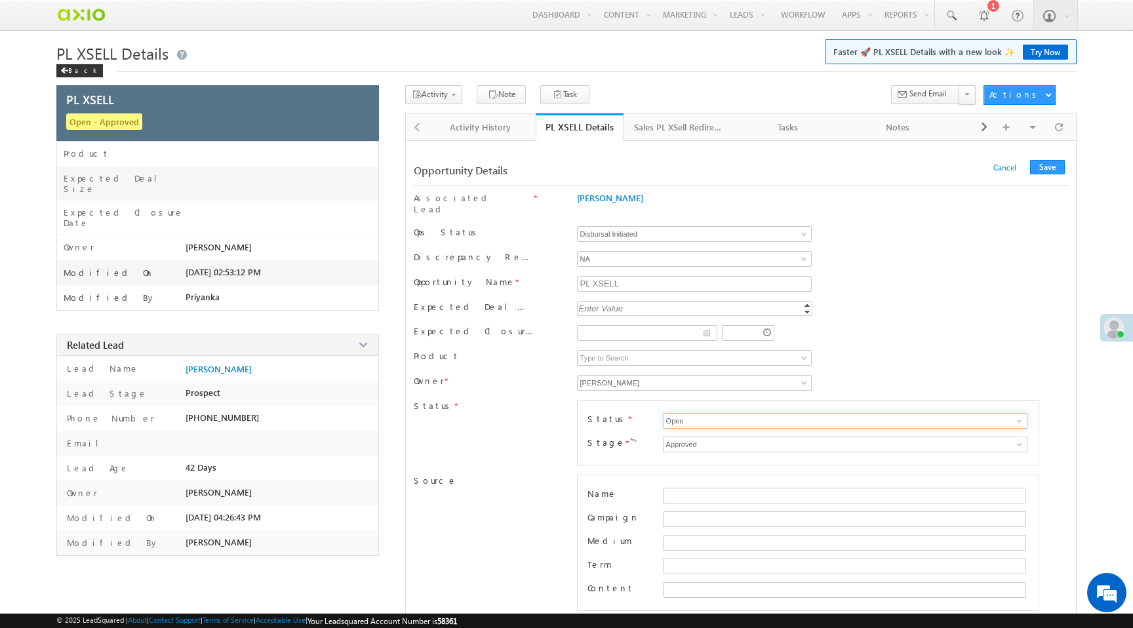
click at [695, 413] on input "Open" at bounding box center [845, 421] width 365 height 16
click at [698, 429] on link "Won" at bounding box center [845, 436] width 365 height 15
type input "Won"
click at [1055, 160] on div "Opportunity Details Cancel Save Cancel Save" at bounding box center [741, 170] width 655 height 30
click at [1038, 172] on button "Save" at bounding box center [1047, 167] width 35 height 14
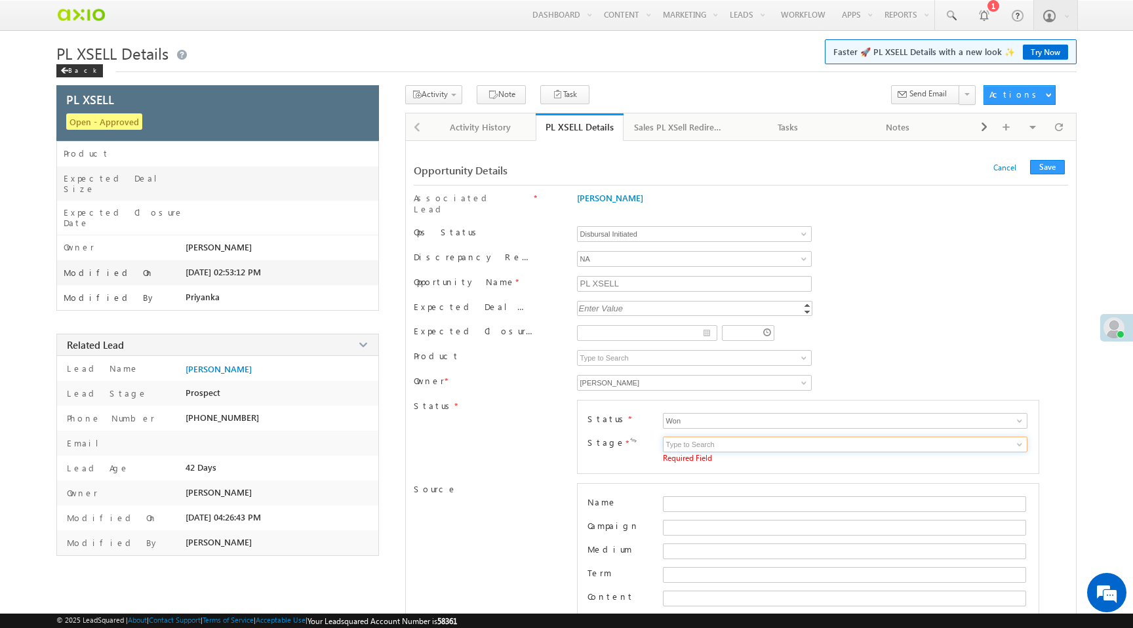
click at [812, 437] on input at bounding box center [845, 445] width 365 height 16
type input "d"
click at [819, 466] on link "APPROVED" at bounding box center [845, 473] width 365 height 15
type input "APPROVED"
click at [1054, 171] on button "Save" at bounding box center [1047, 167] width 35 height 14
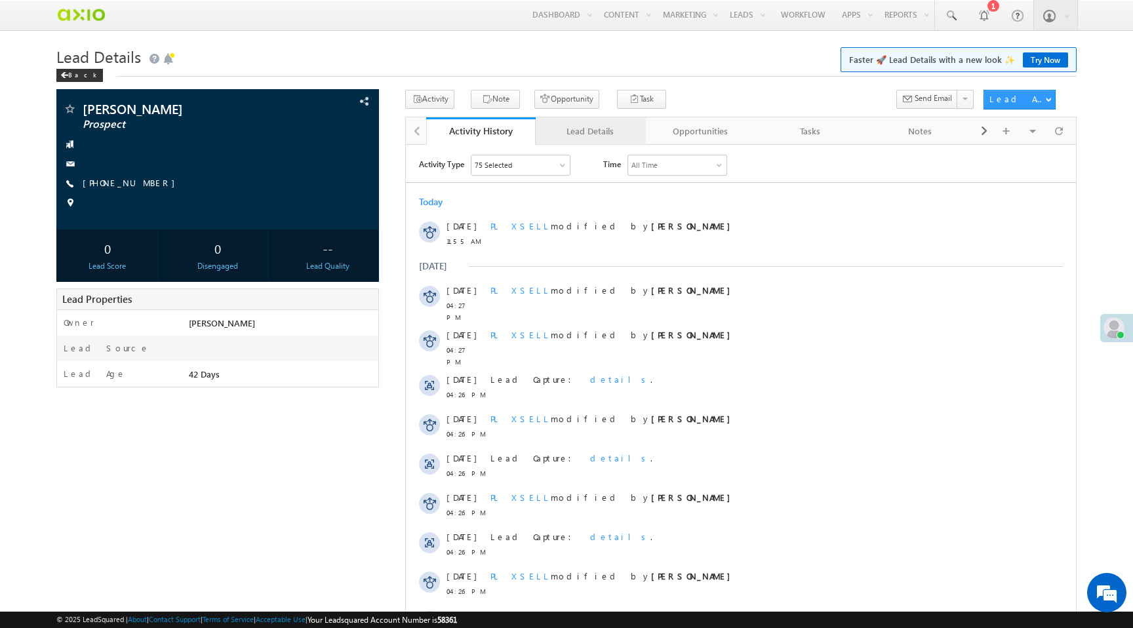
click at [592, 135] on div "Lead Details" at bounding box center [590, 131] width 88 height 16
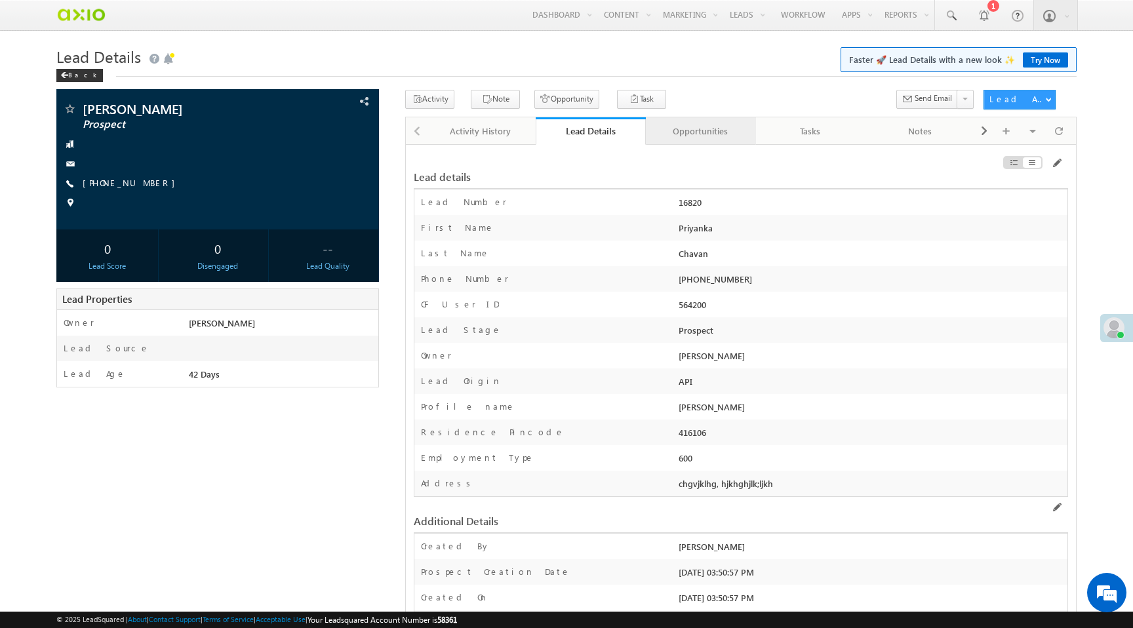
click at [687, 132] on div "Opportunities" at bounding box center [701, 131] width 88 height 16
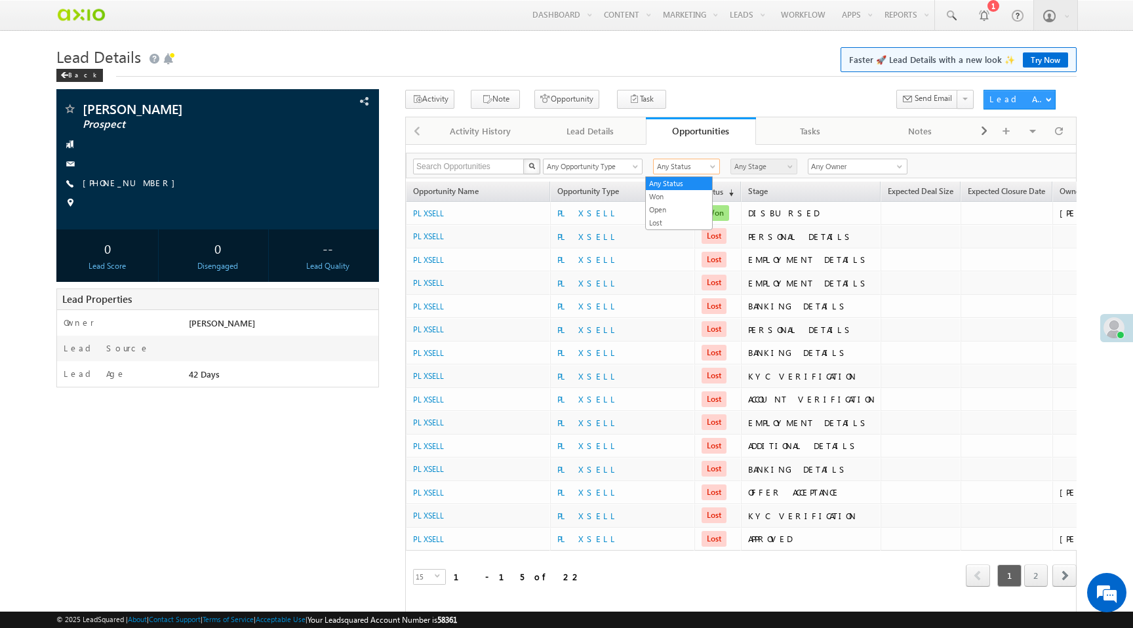
click at [683, 168] on span "Any Status" at bounding box center [685, 167] width 62 height 12
click at [681, 206] on link "Open" at bounding box center [679, 210] width 66 height 12
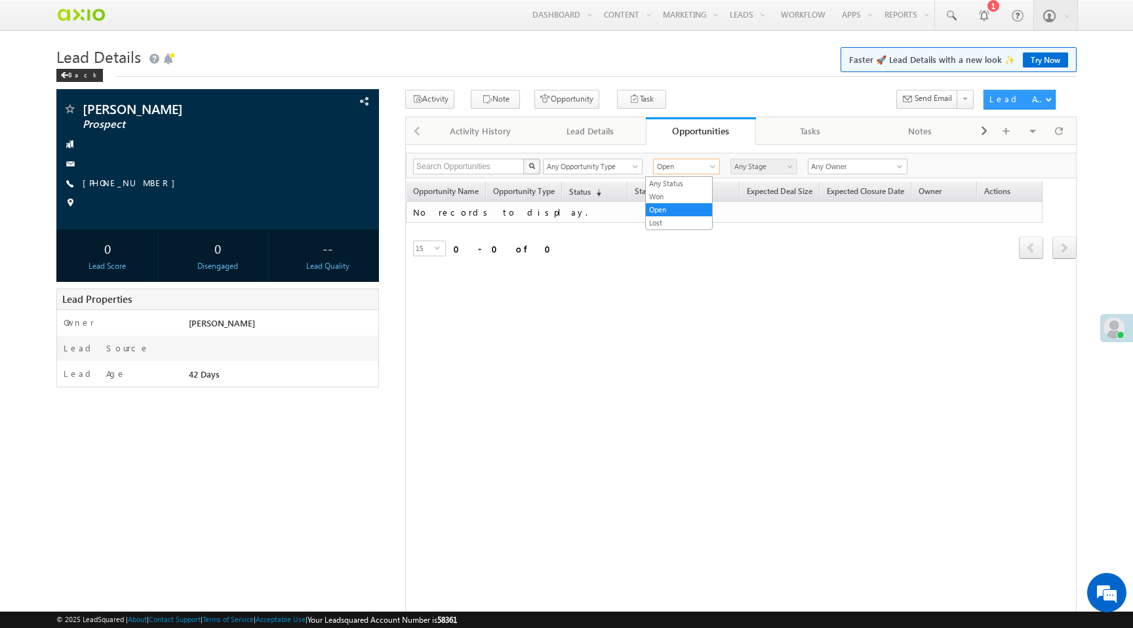
click at [684, 170] on span "Open" at bounding box center [685, 167] width 62 height 12
click at [664, 178] on link "Any Status" at bounding box center [679, 184] width 66 height 12
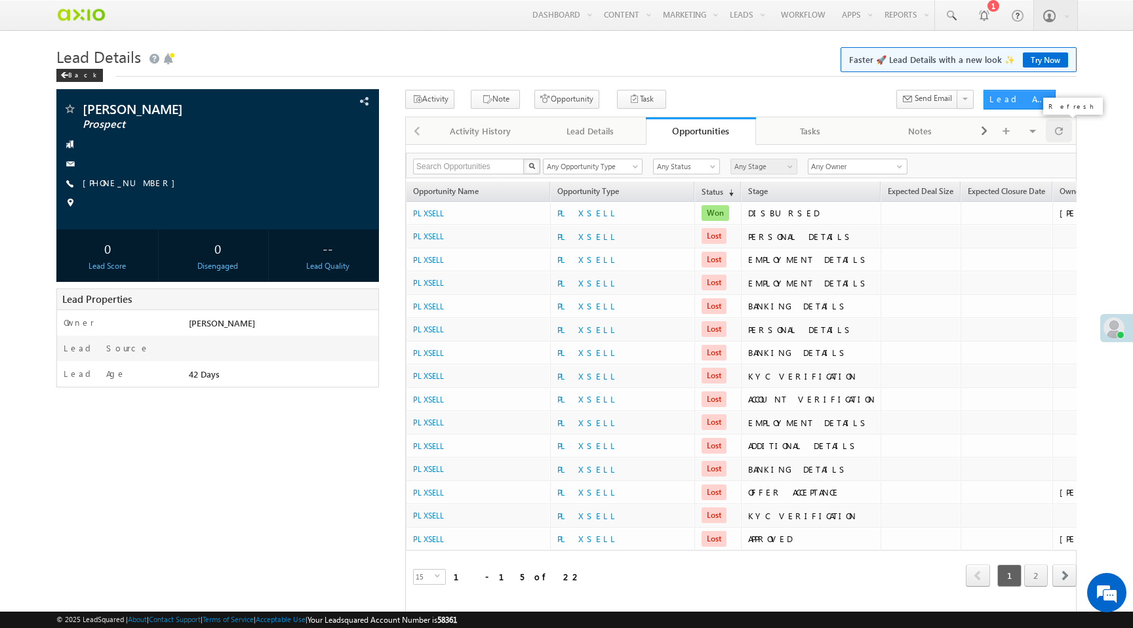
click at [1059, 132] on span at bounding box center [1059, 130] width 8 height 23
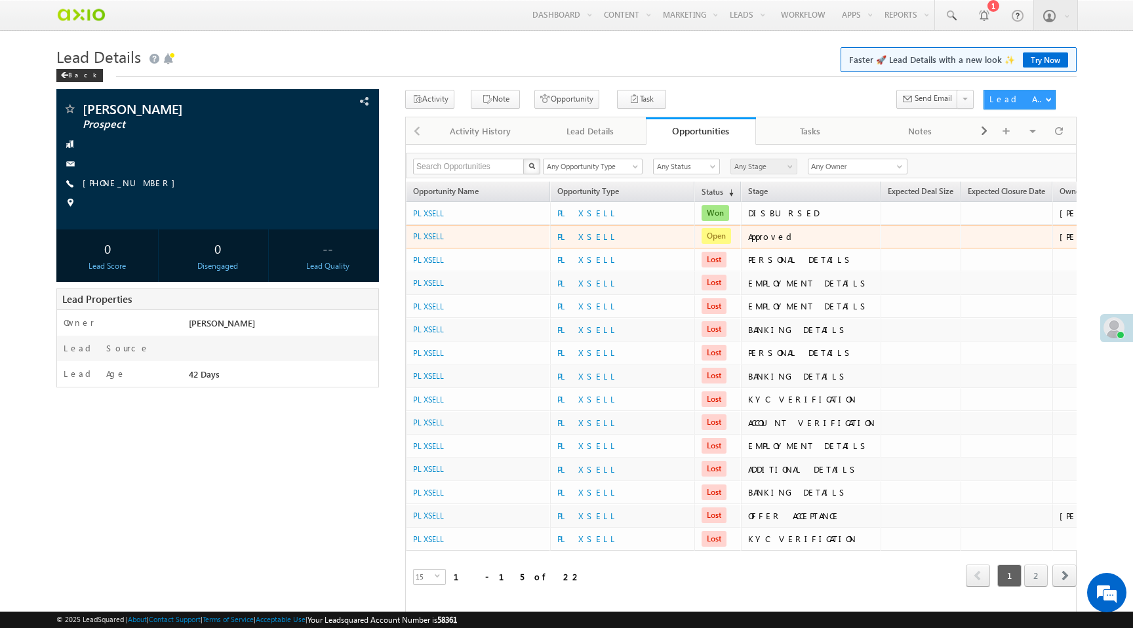
click at [720, 240] on span "Open" at bounding box center [717, 236] width 30 height 16
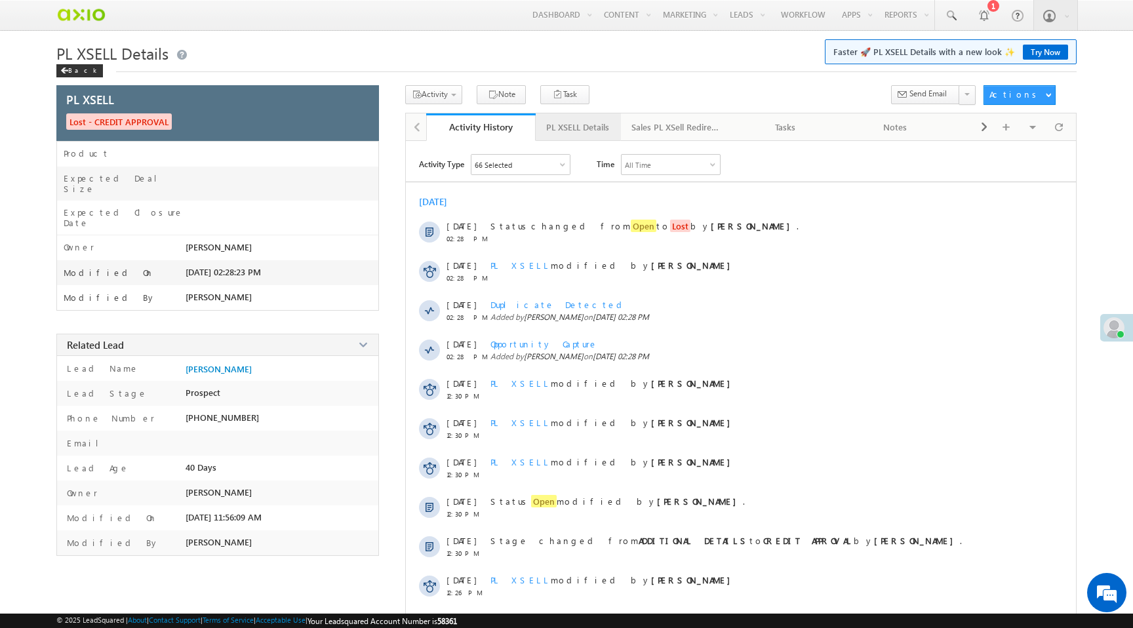
click at [589, 129] on div "PL XSELL Details" at bounding box center [577, 127] width 63 height 16
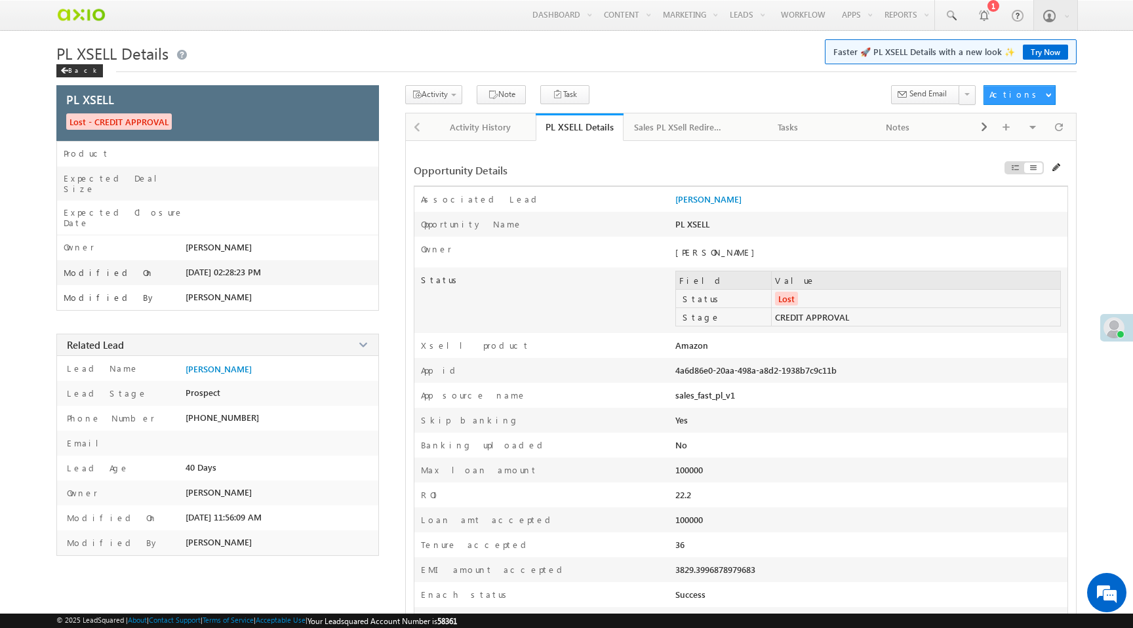
click at [788, 317] on td "CREDIT APPROVAL" at bounding box center [916, 317] width 289 height 18
click at [775, 373] on div "4a6d86e0-20aa-498a-a8d2-1938b7c9c11b" at bounding box center [793, 374] width 235 height 18
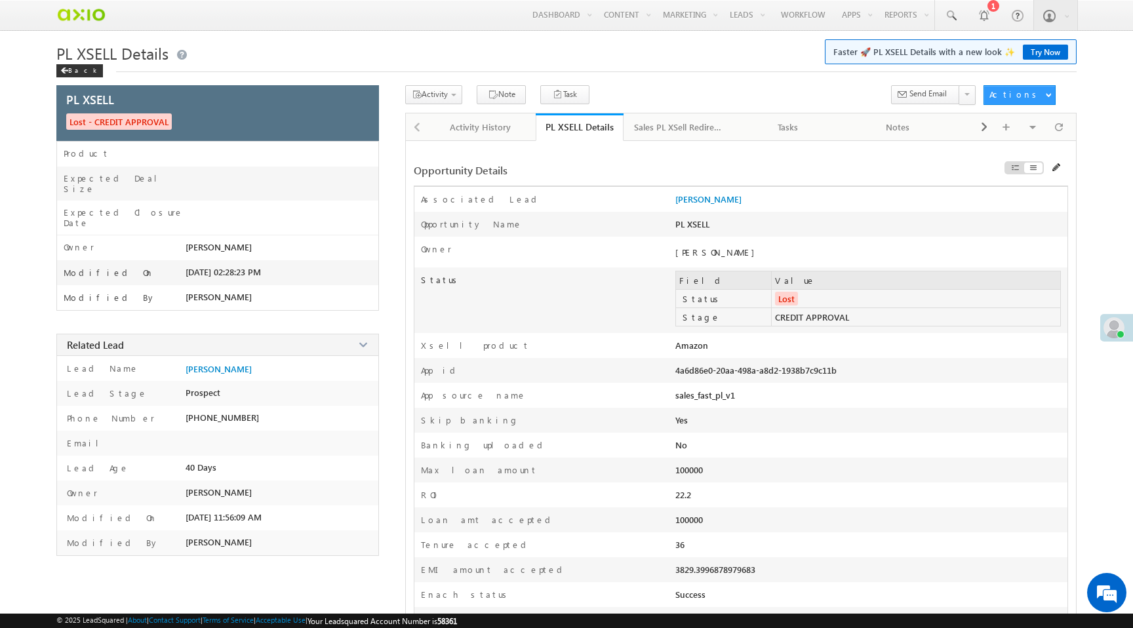
click at [775, 373] on div "4a6d86e0-20aa-498a-a8d2-1938b7c9c11b" at bounding box center [793, 374] width 235 height 18
